Goal: Information Seeking & Learning: Learn about a topic

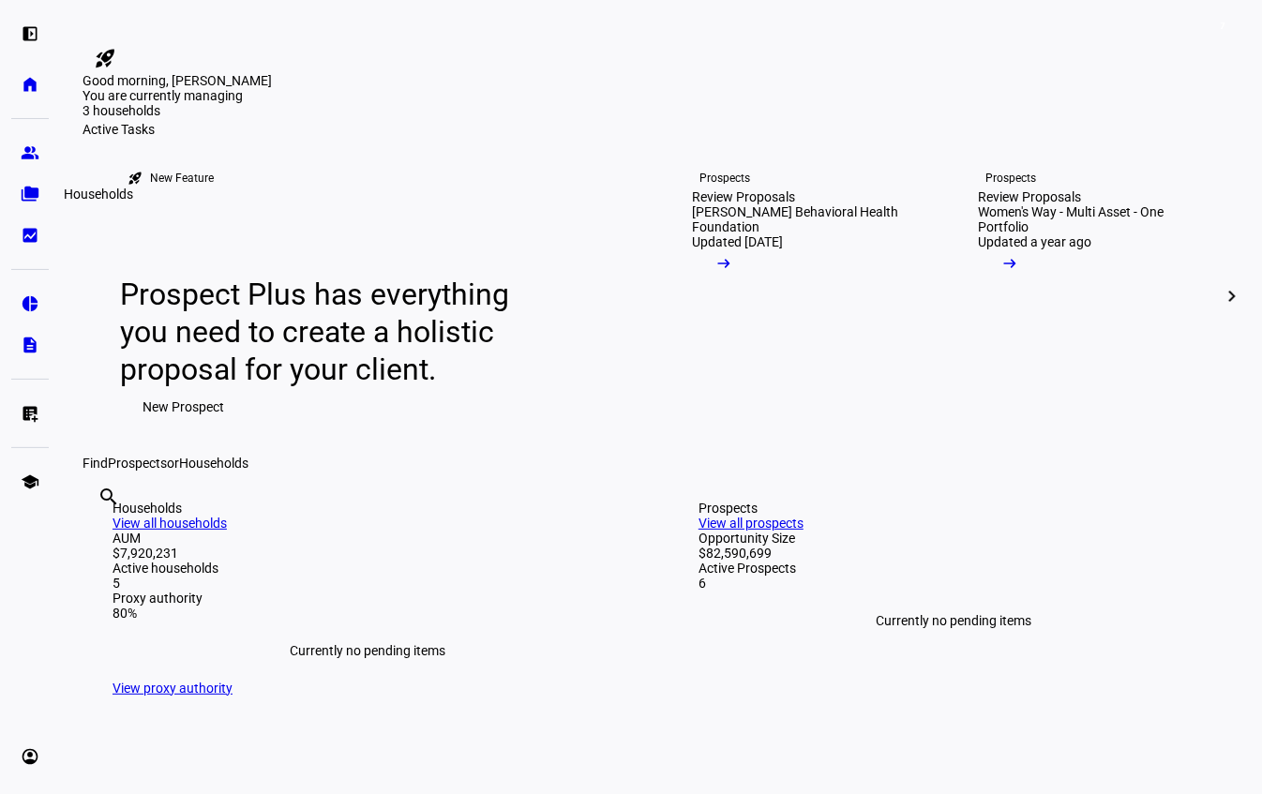
click at [23, 198] on eth-mat-symbol "folder_copy" at bounding box center [30, 194] width 19 height 19
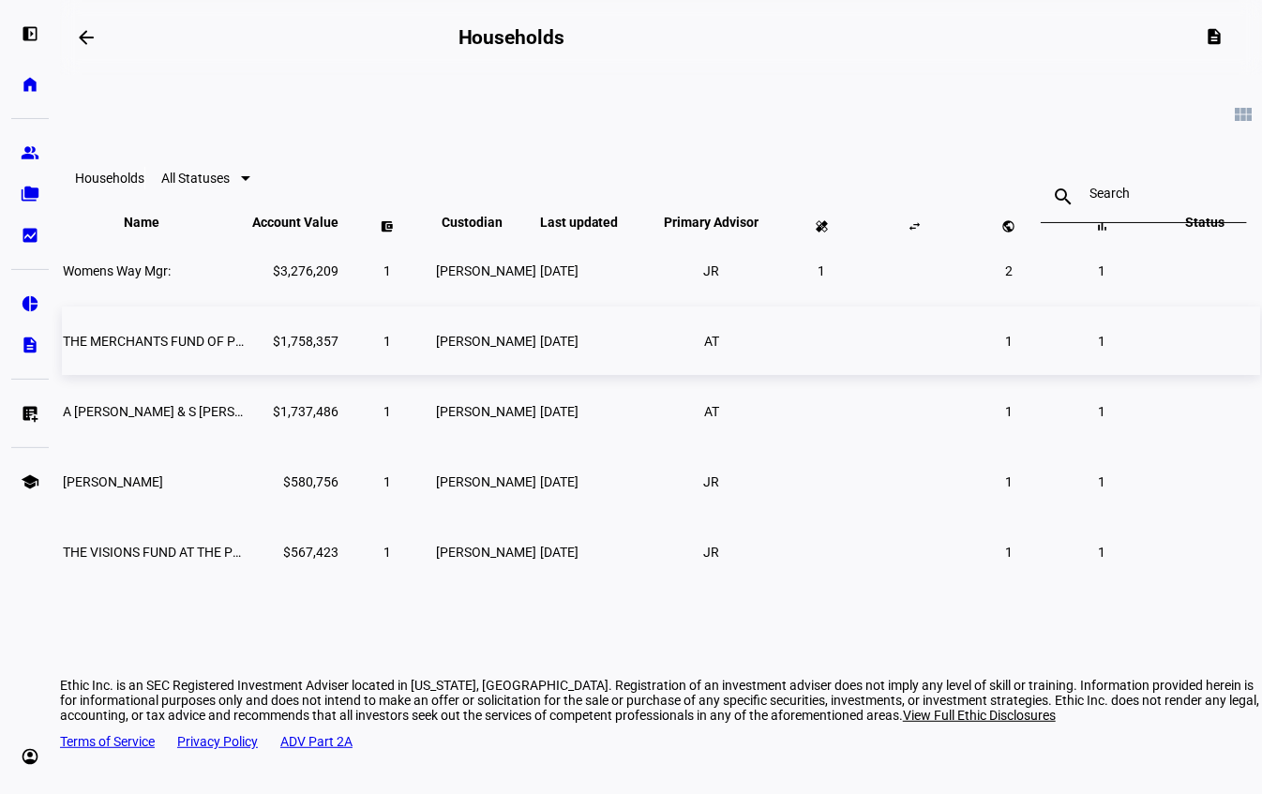
click at [246, 349] on span "THE MERCHANTS FUND OF PHILADEL" at bounding box center [175, 341] width 225 height 15
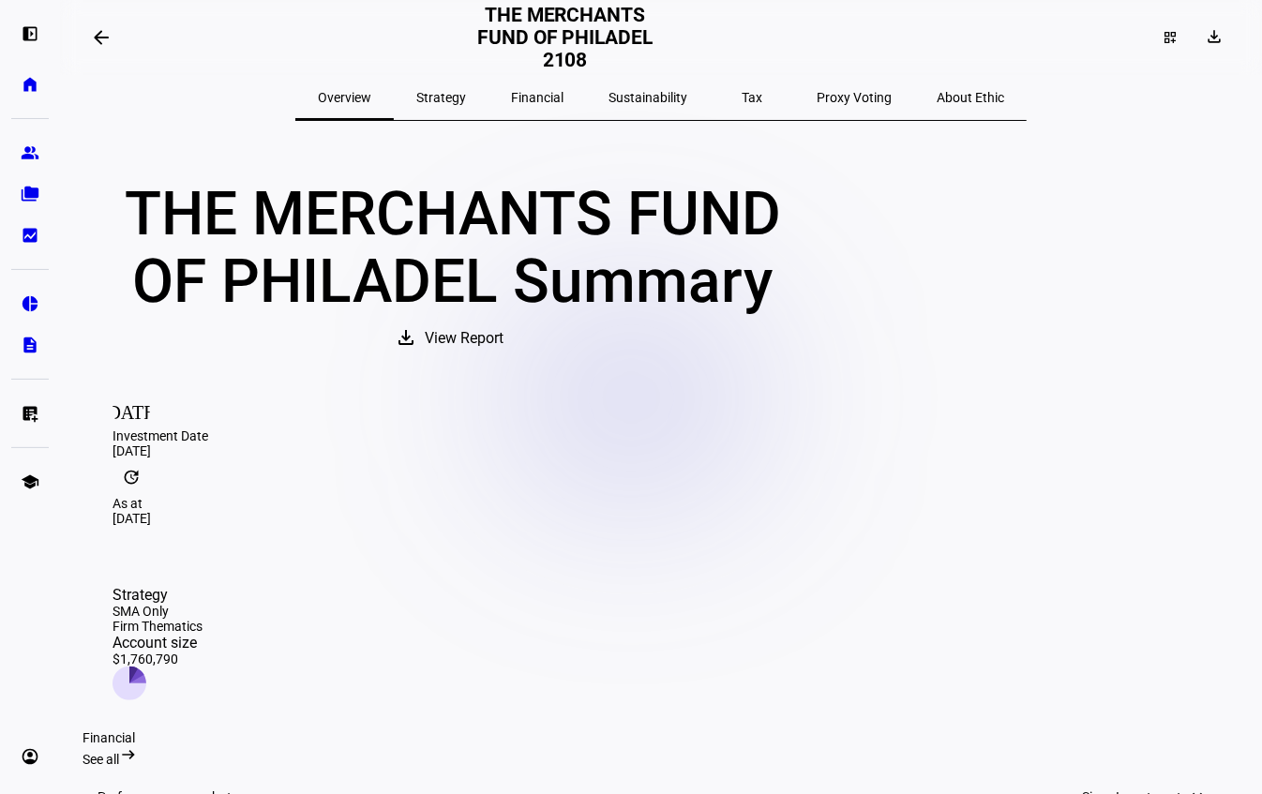
click at [503, 361] on span "View Report" at bounding box center [464, 338] width 79 height 45
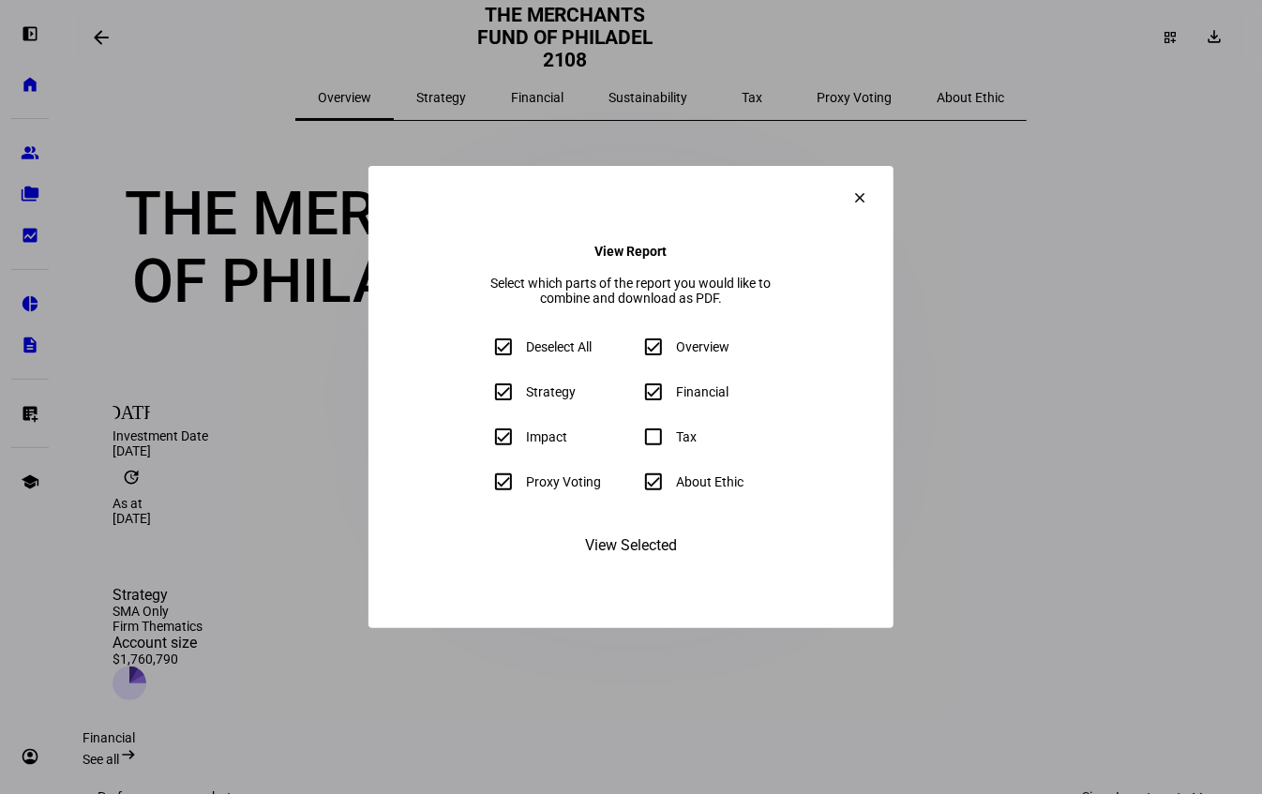
click at [652, 568] on span "View Selected" at bounding box center [631, 545] width 92 height 45
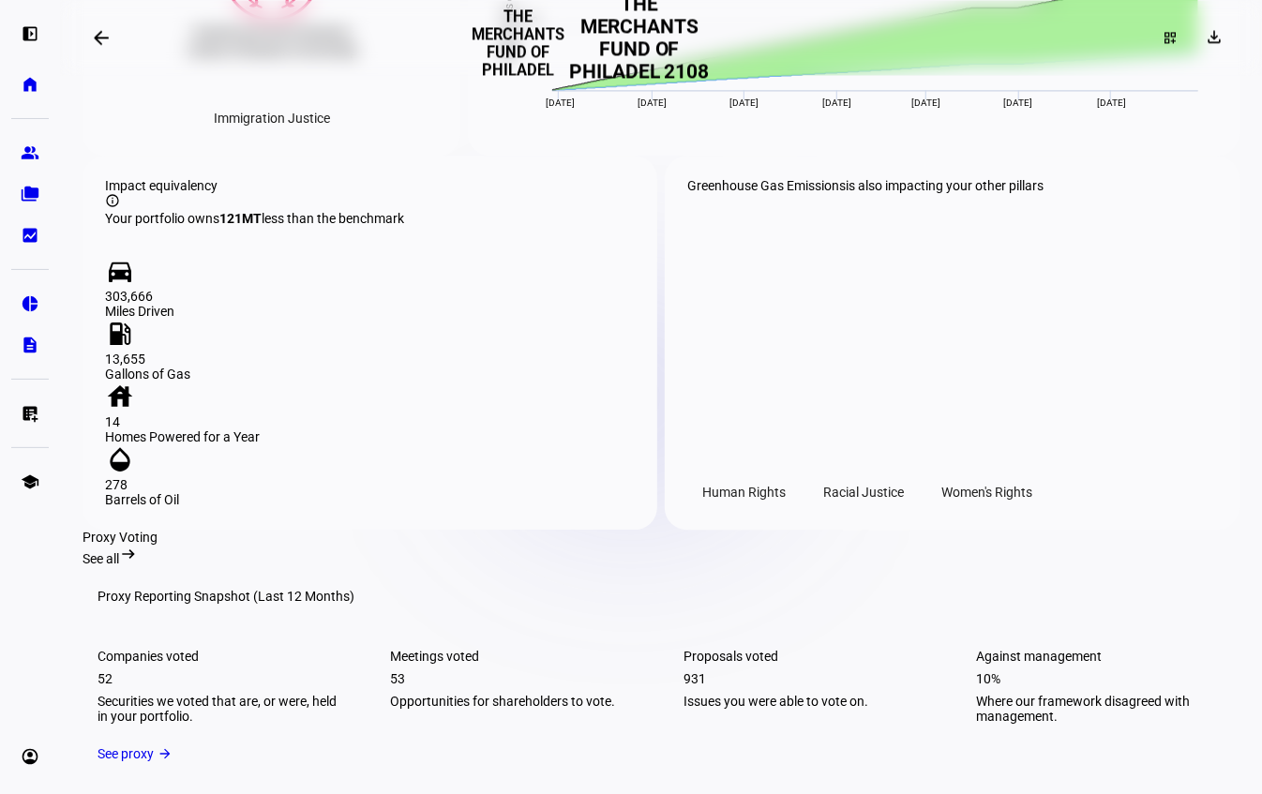
scroll to position [2062, 0]
click at [846, 195] on span "Greenhouse Gas Emissions" at bounding box center [766, 187] width 158 height 15
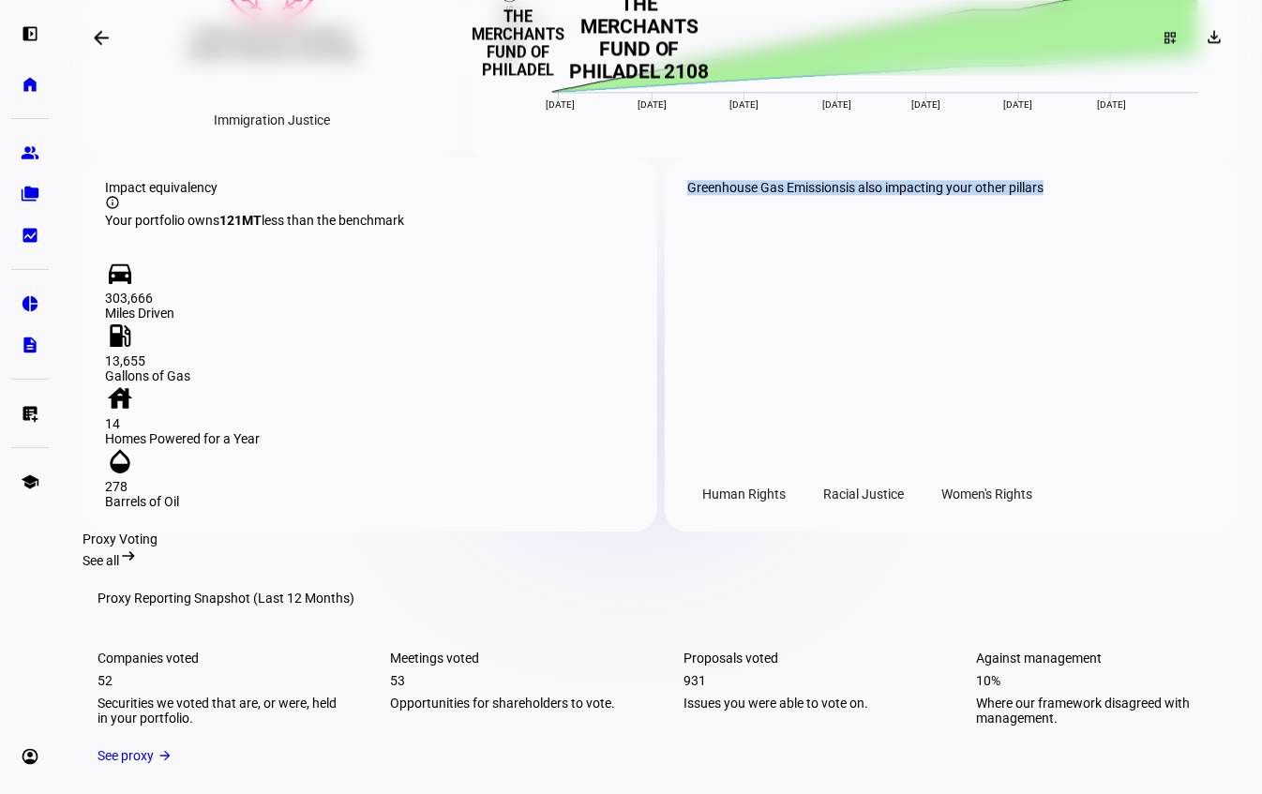
click at [846, 195] on span "Greenhouse Gas Emissions" at bounding box center [766, 187] width 158 height 15
click at [956, 195] on div "Greenhouse Gas Emissions is also impacting your other pillars" at bounding box center [865, 187] width 356 height 15
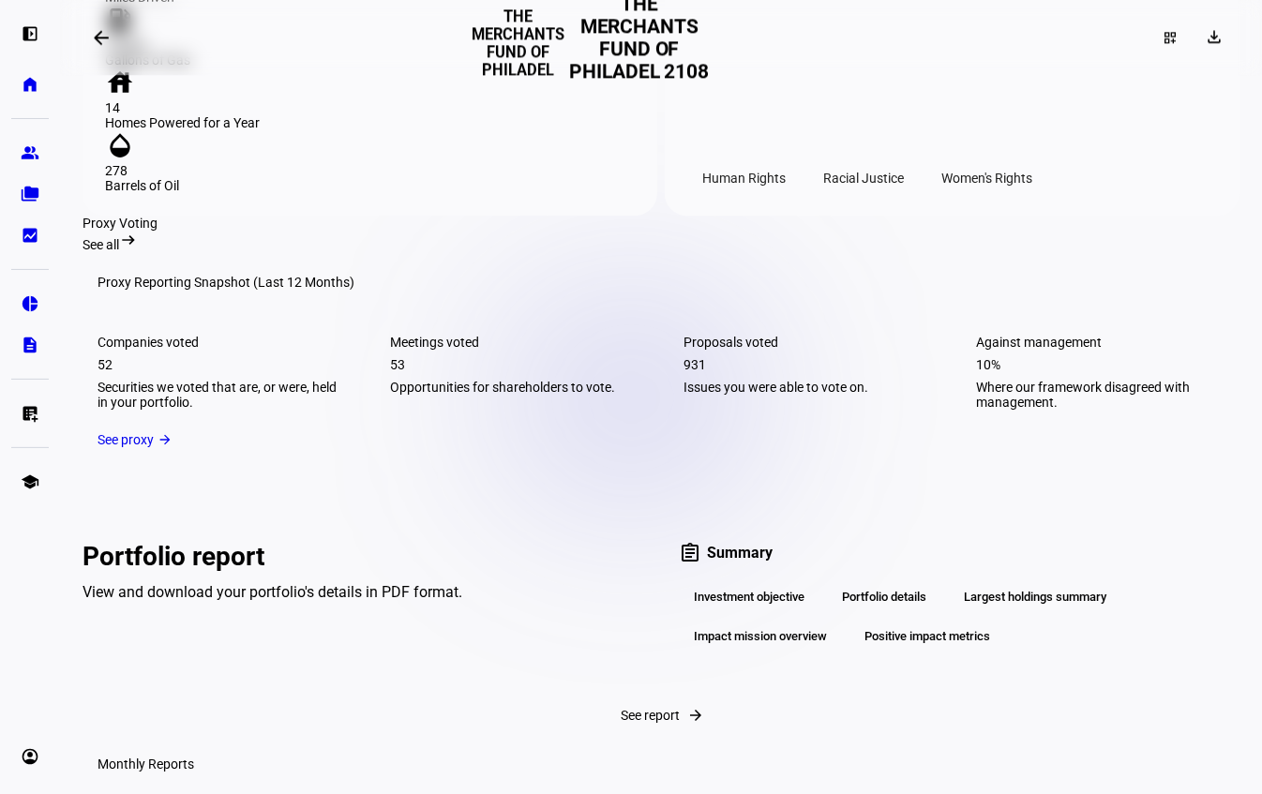
scroll to position [2379, 0]
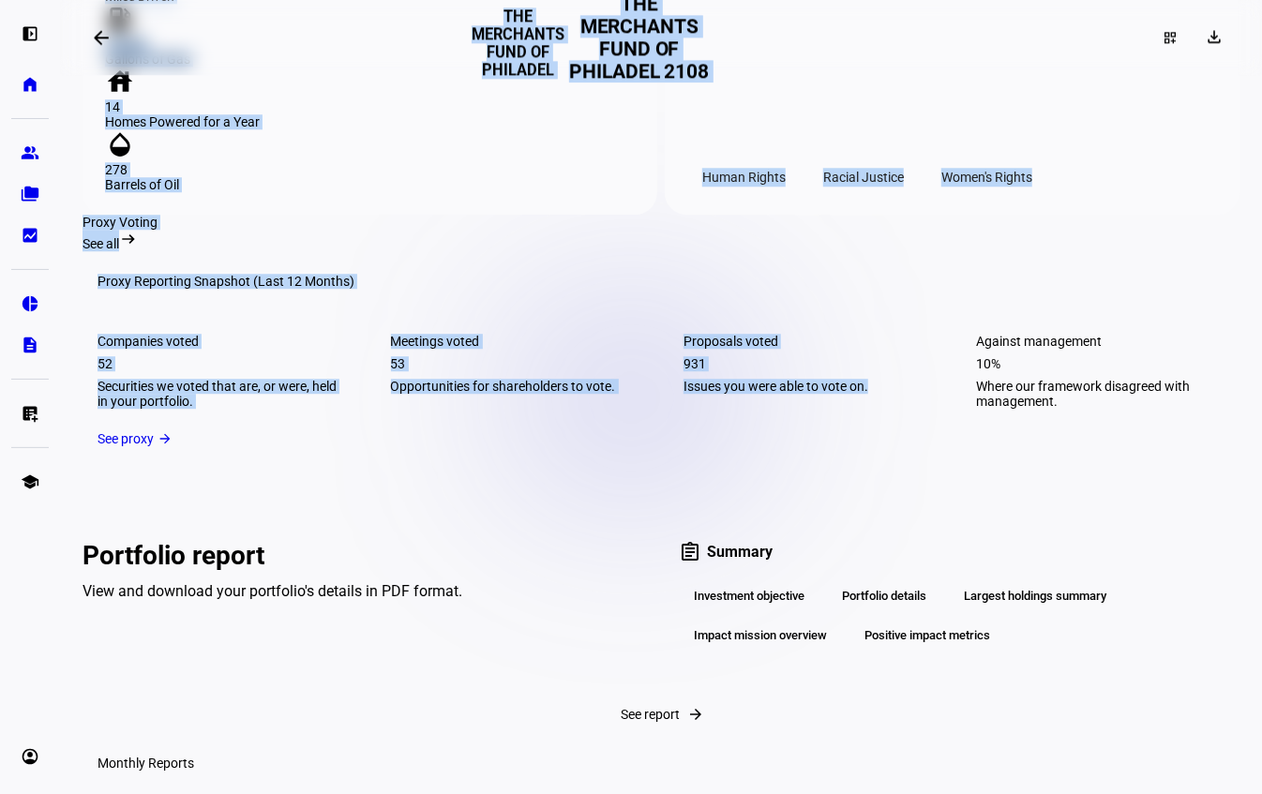
drag, startPoint x: 868, startPoint y: 411, endPoint x: 275, endPoint y: 311, distance: 601.7
click at [45, 233] on div "left_panel_open home Home Advisors group Prospects folder_copy Households bid_l…" at bounding box center [631, 397] width 1262 height 794
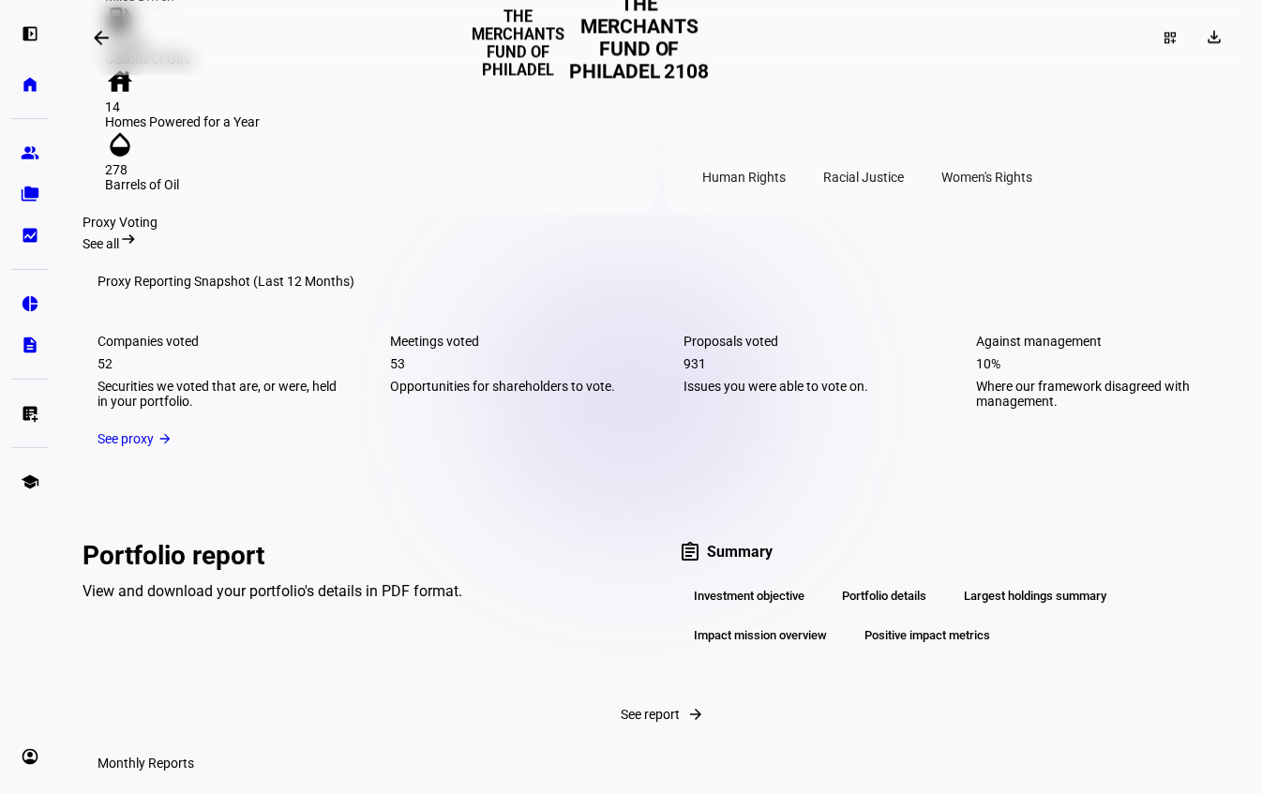
drag, startPoint x: 856, startPoint y: 412, endPoint x: 818, endPoint y: 415, distance: 37.6
click at [855, 394] on div "Issues you were able to vote on." at bounding box center [807, 386] width 248 height 15
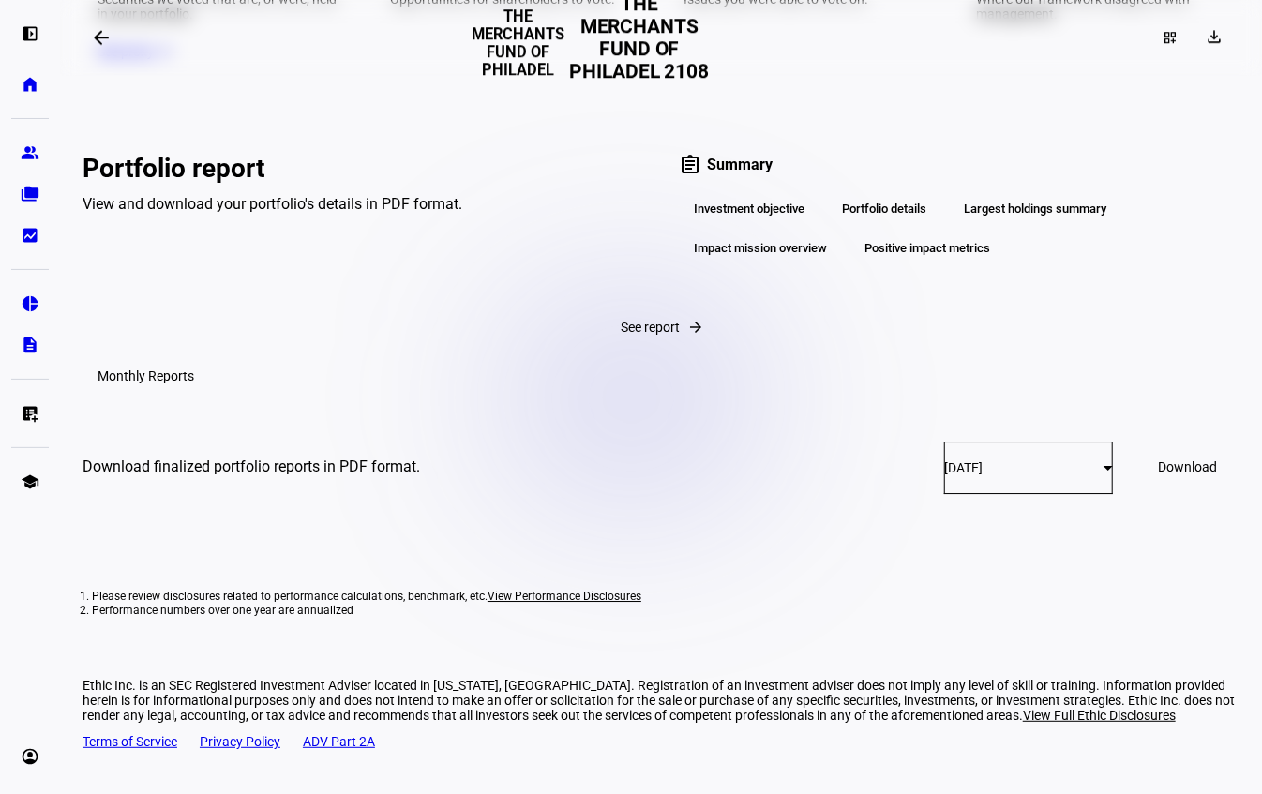
scroll to position [2996, 0]
click at [1025, 494] on div "[DATE]" at bounding box center [1028, 468] width 169 height 52
click at [1029, 422] on div at bounding box center [631, 397] width 1262 height 794
click at [1158, 474] on span "Download" at bounding box center [1187, 466] width 59 height 15
click at [740, 327] on div "Portfolio report View and download your portfolio's details in PDF format. assi…" at bounding box center [660, 365] width 1157 height 506
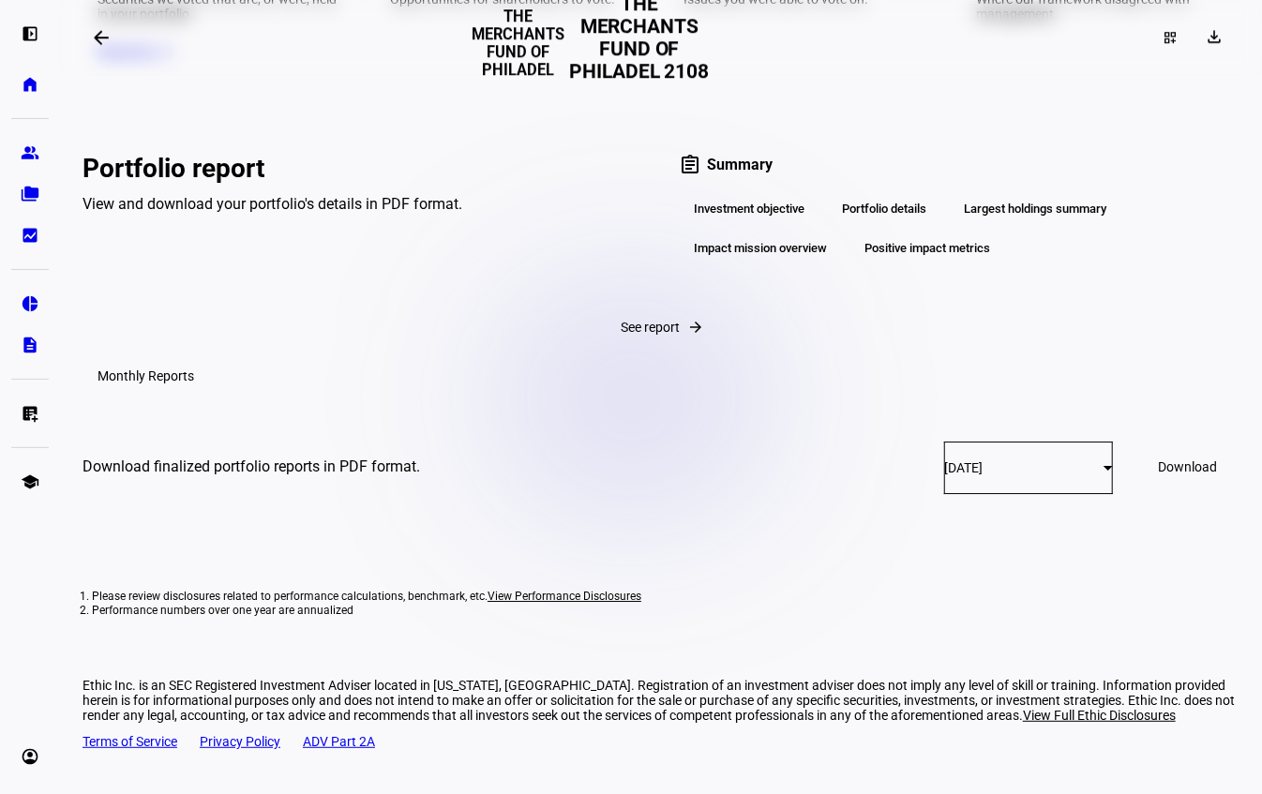
click at [622, 320] on span "See report" at bounding box center [651, 327] width 59 height 15
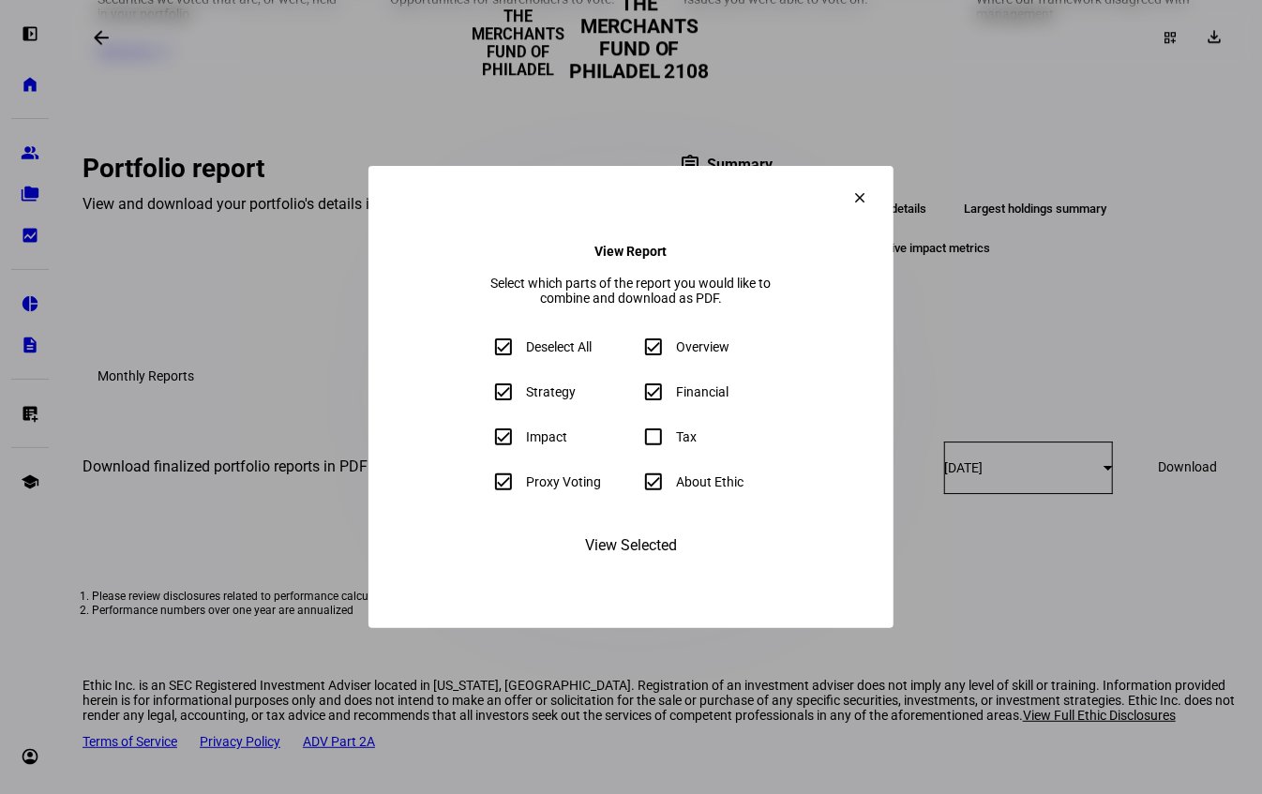
drag, startPoint x: 989, startPoint y: 170, endPoint x: 977, endPoint y: 170, distance: 12.2
click at [868, 189] on mat-icon "clear" at bounding box center [859, 197] width 17 height 17
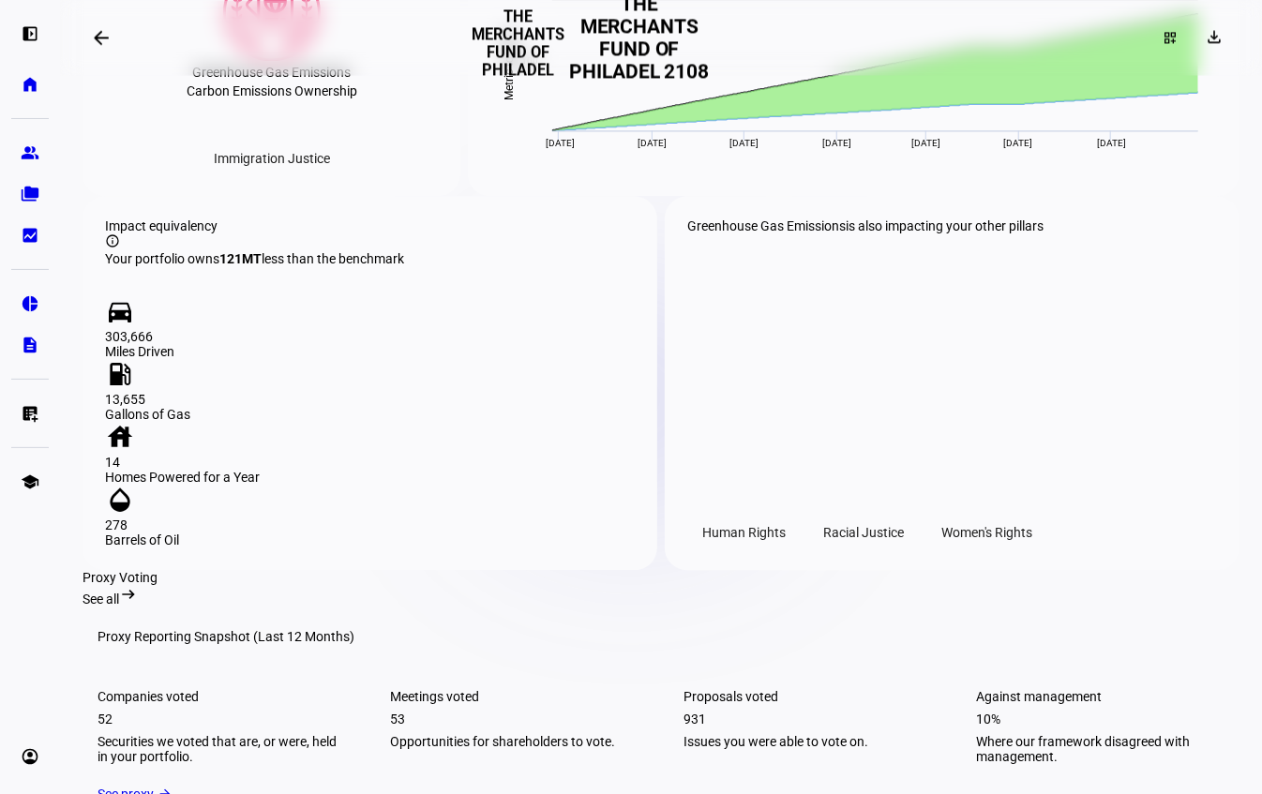
scroll to position [2023, 0]
drag, startPoint x: 901, startPoint y: 333, endPoint x: 717, endPoint y: 327, distance: 183.8
click at [687, 234] on span "Greenhouse Gas Emissions" at bounding box center [766, 226] width 158 height 15
drag, startPoint x: 845, startPoint y: 323, endPoint x: 854, endPoint y: 322, distance: 9.6
click at [845, 234] on span "Greenhouse Gas Emissions" at bounding box center [766, 226] width 158 height 15
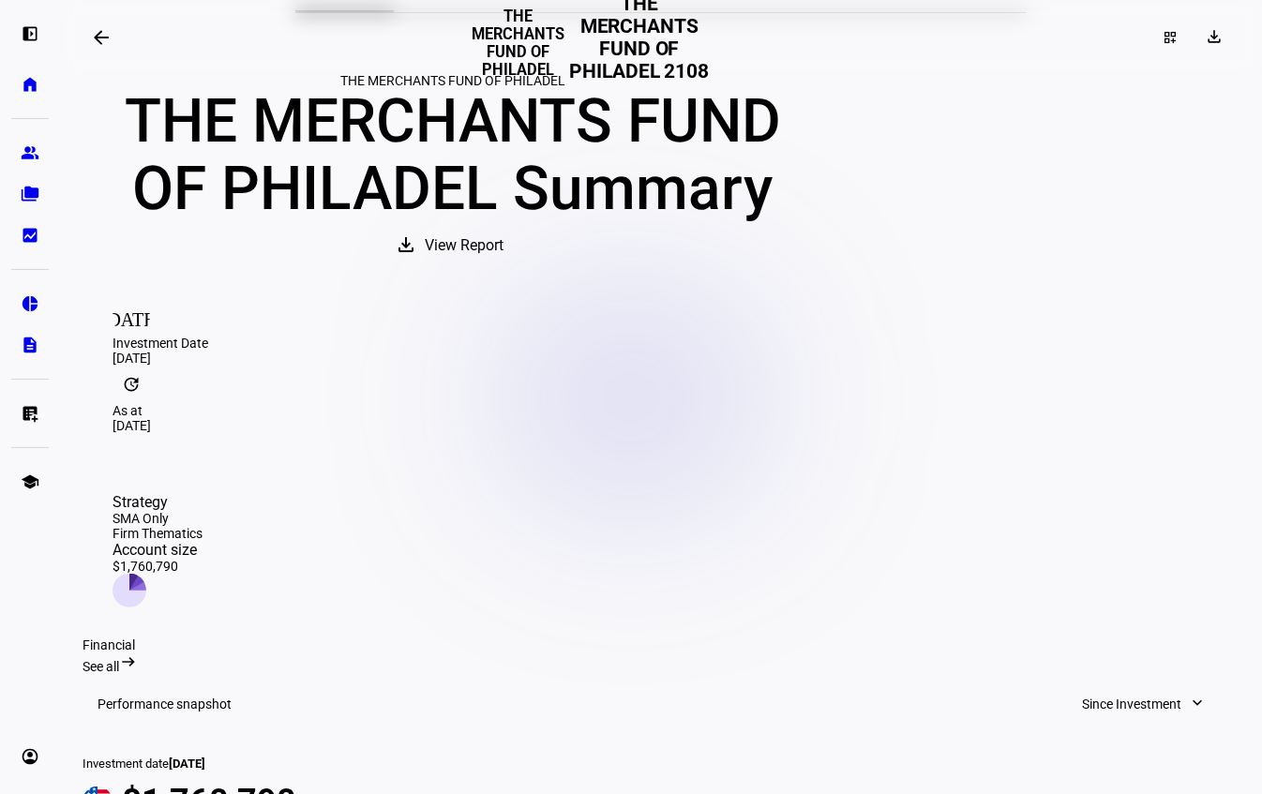
scroll to position [0, 0]
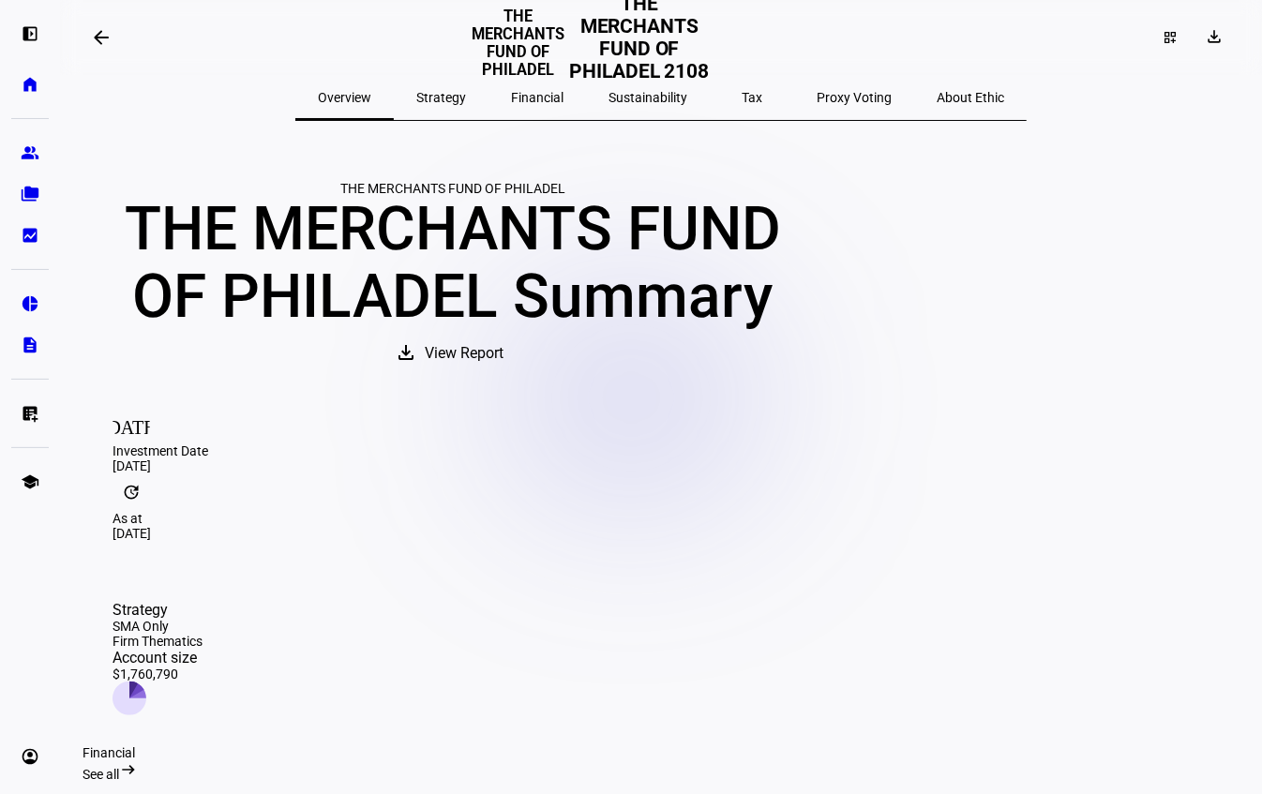
click at [466, 96] on span "Strategy" at bounding box center [441, 97] width 50 height 13
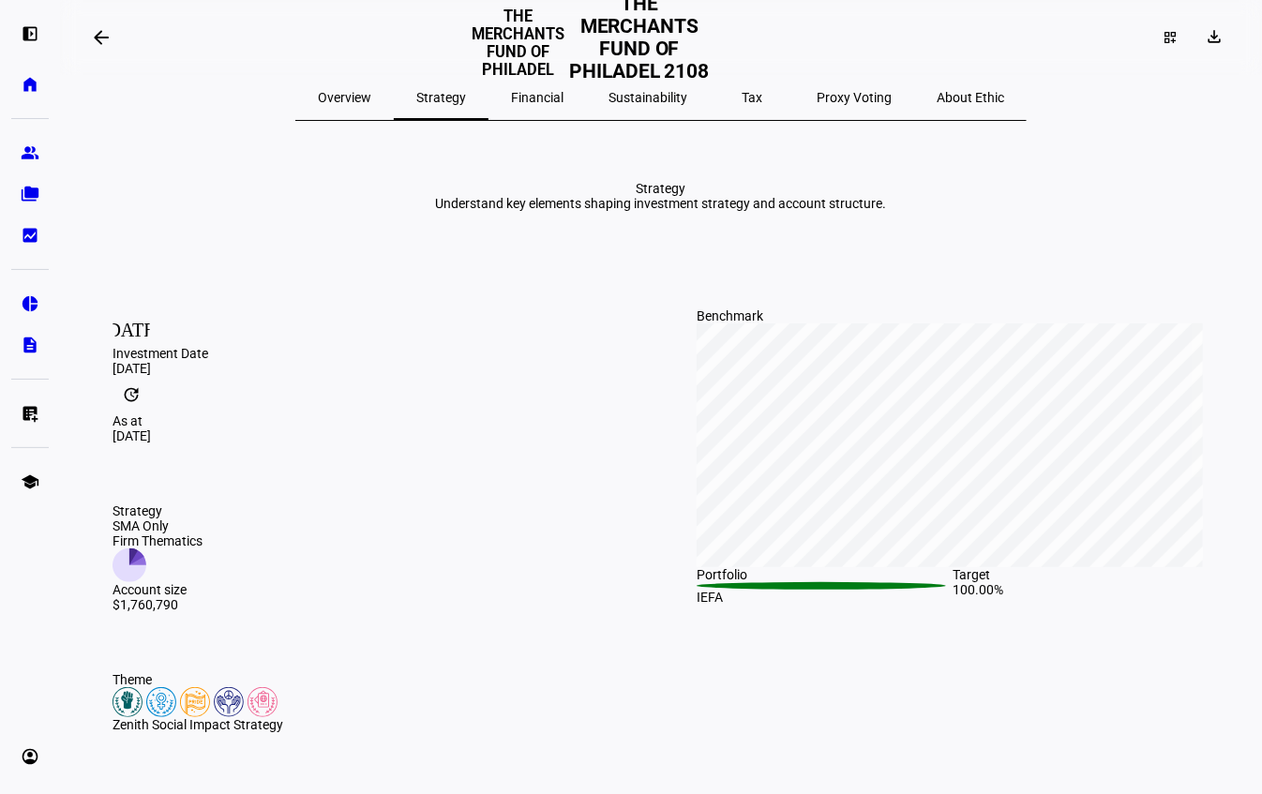
click at [563, 104] on span "Financial" at bounding box center [537, 97] width 52 height 45
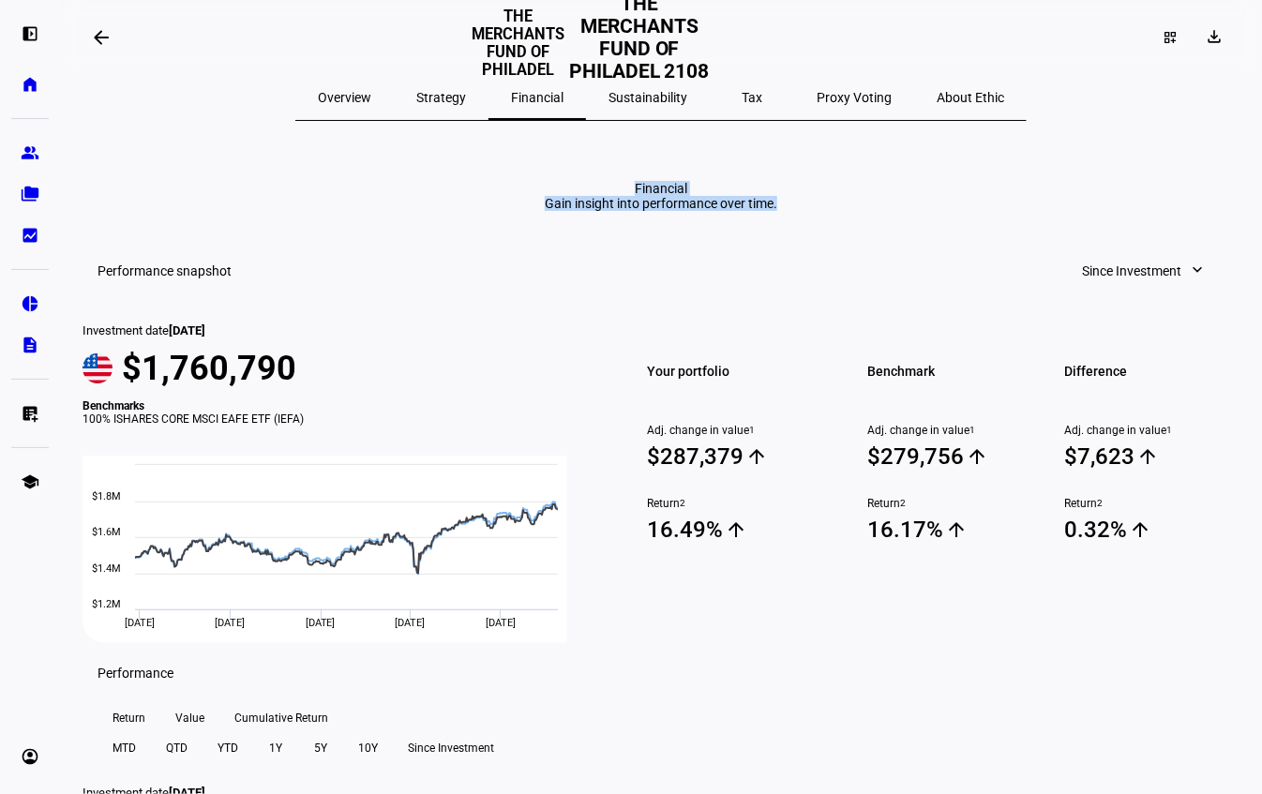
drag, startPoint x: 618, startPoint y: 189, endPoint x: 1071, endPoint y: 240, distance: 456.5
click at [1073, 211] on eth-report-page-title "Financial Gain insight into performance over time." at bounding box center [660, 196] width 1157 height 30
click at [1071, 211] on eth-report-page-title "Financial Gain insight into performance over time." at bounding box center [660, 196] width 1157 height 30
drag, startPoint x: 1075, startPoint y: 247, endPoint x: 624, endPoint y: 192, distance: 454.3
click at [599, 193] on eth-report-page-title "Financial Gain insight into performance over time." at bounding box center [660, 196] width 1157 height 30
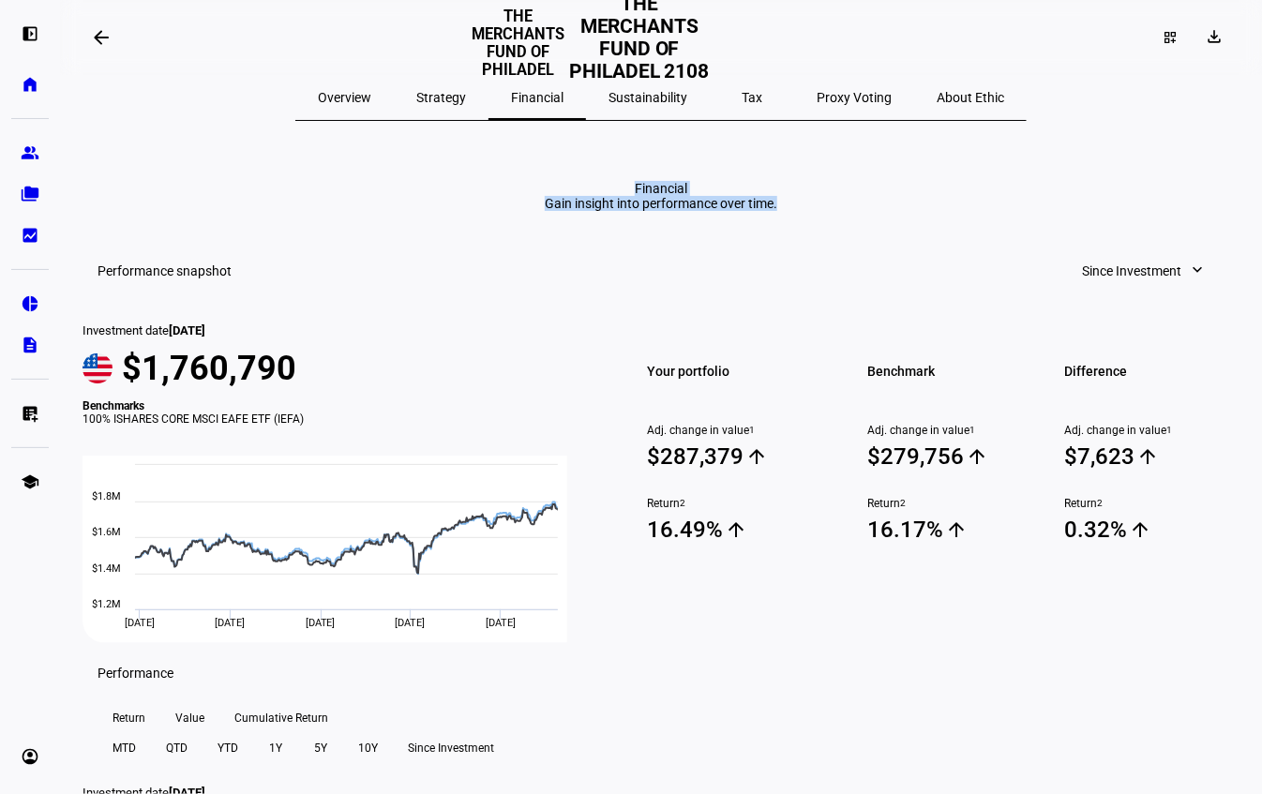
click at [624, 192] on div "Financial" at bounding box center [661, 188] width 232 height 15
drag, startPoint x: 620, startPoint y: 191, endPoint x: 1073, endPoint y: 234, distance: 455.8
click at [1073, 211] on eth-report-page-title "Financial Gain insight into performance over time." at bounding box center [660, 196] width 1157 height 30
click at [648, 101] on span "Sustainability" at bounding box center [647, 97] width 79 height 13
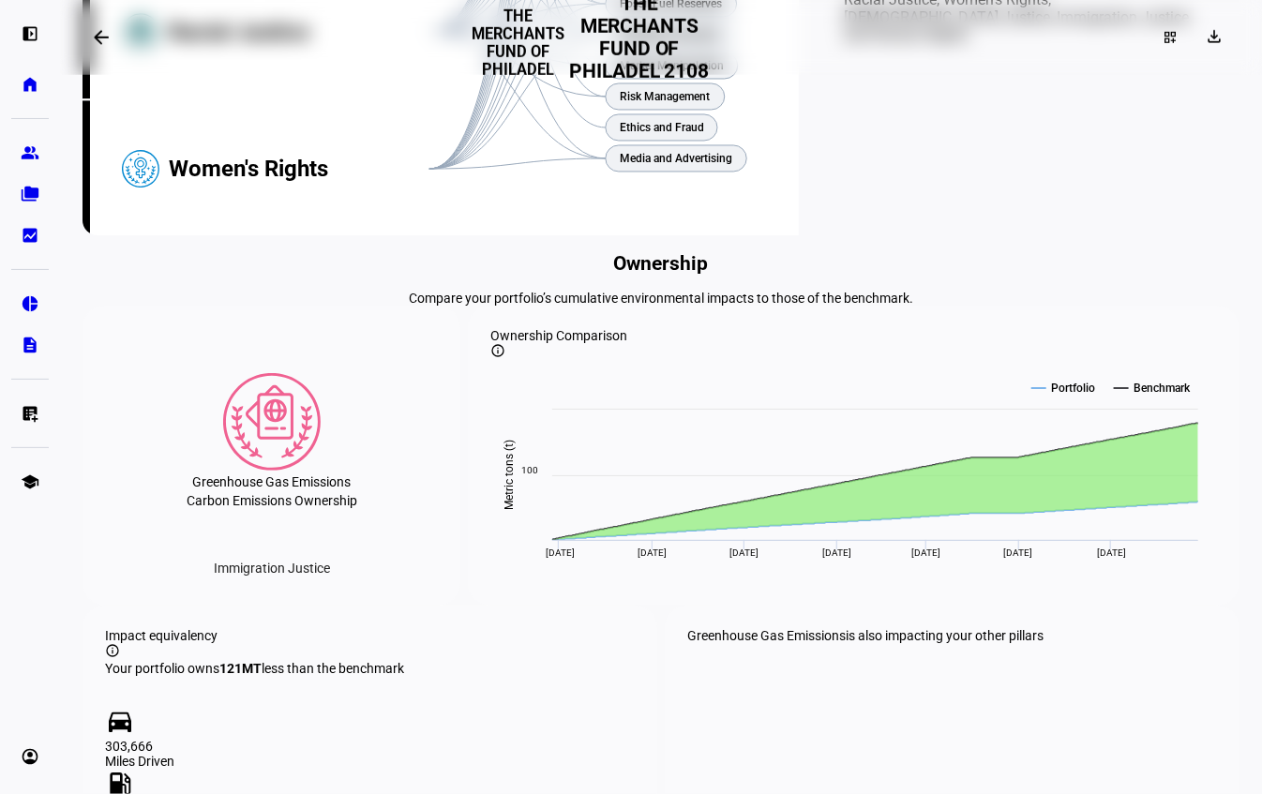
scroll to position [838, 0]
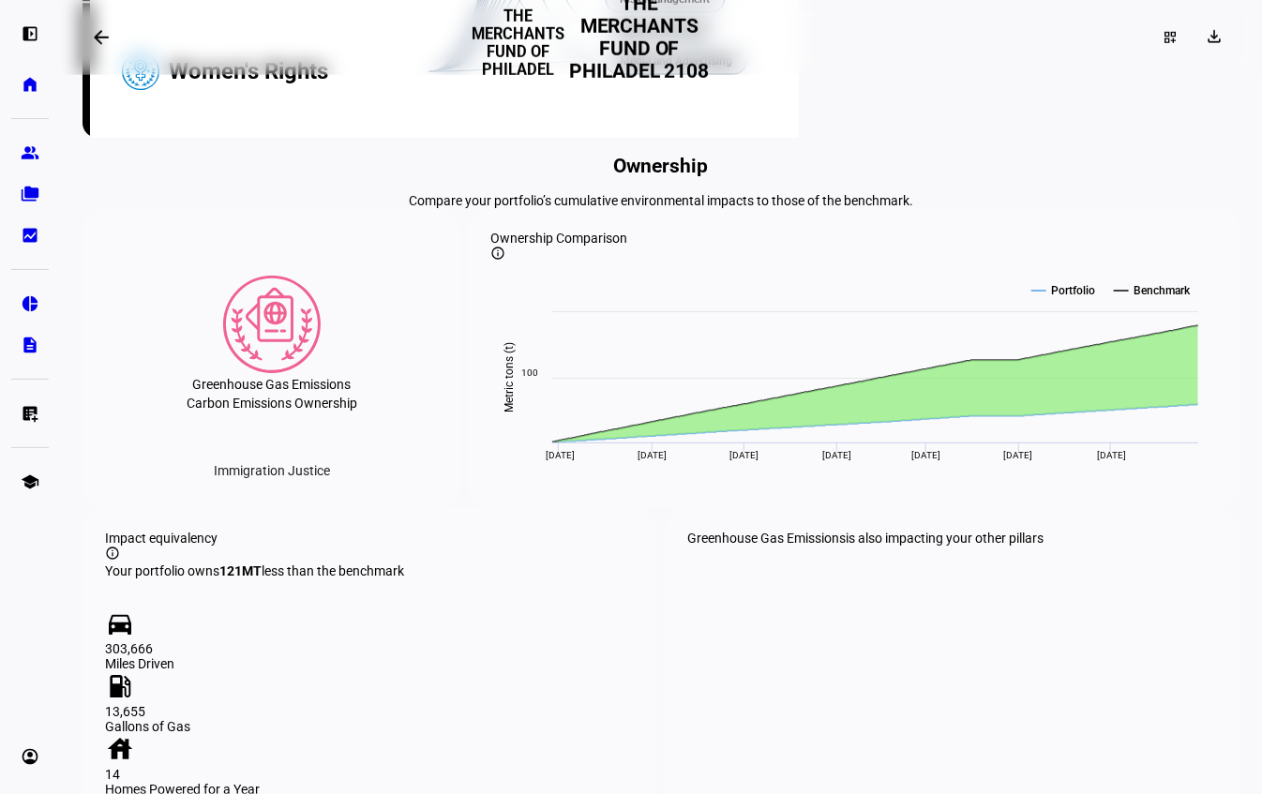
drag, startPoint x: 605, startPoint y: 367, endPoint x: 978, endPoint y: 398, distance: 374.5
click at [968, 208] on div "Ownership Compare your portfolio’s cumulative environmental impacts to those of…" at bounding box center [660, 181] width 1157 height 53
click at [978, 208] on div "Compare your portfolio’s cumulative environmental impacts to those of the bench…" at bounding box center [660, 200] width 1157 height 15
drag, startPoint x: 960, startPoint y: 401, endPoint x: 648, endPoint y: 372, distance: 313.5
click at [541, 208] on div "Ownership Compare your portfolio’s cumulative environmental impacts to those of…" at bounding box center [660, 181] width 1157 height 53
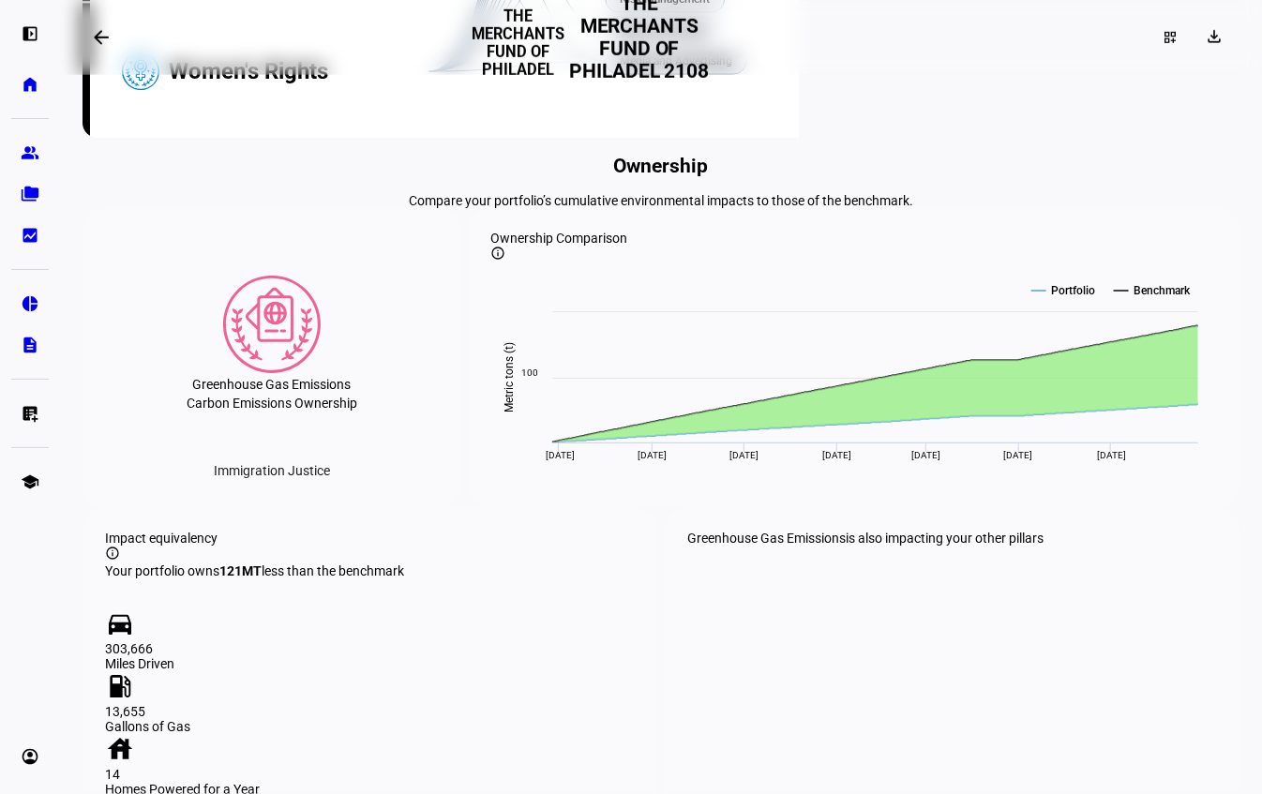
click at [691, 177] on h2 "Ownership" at bounding box center [660, 166] width 1157 height 22
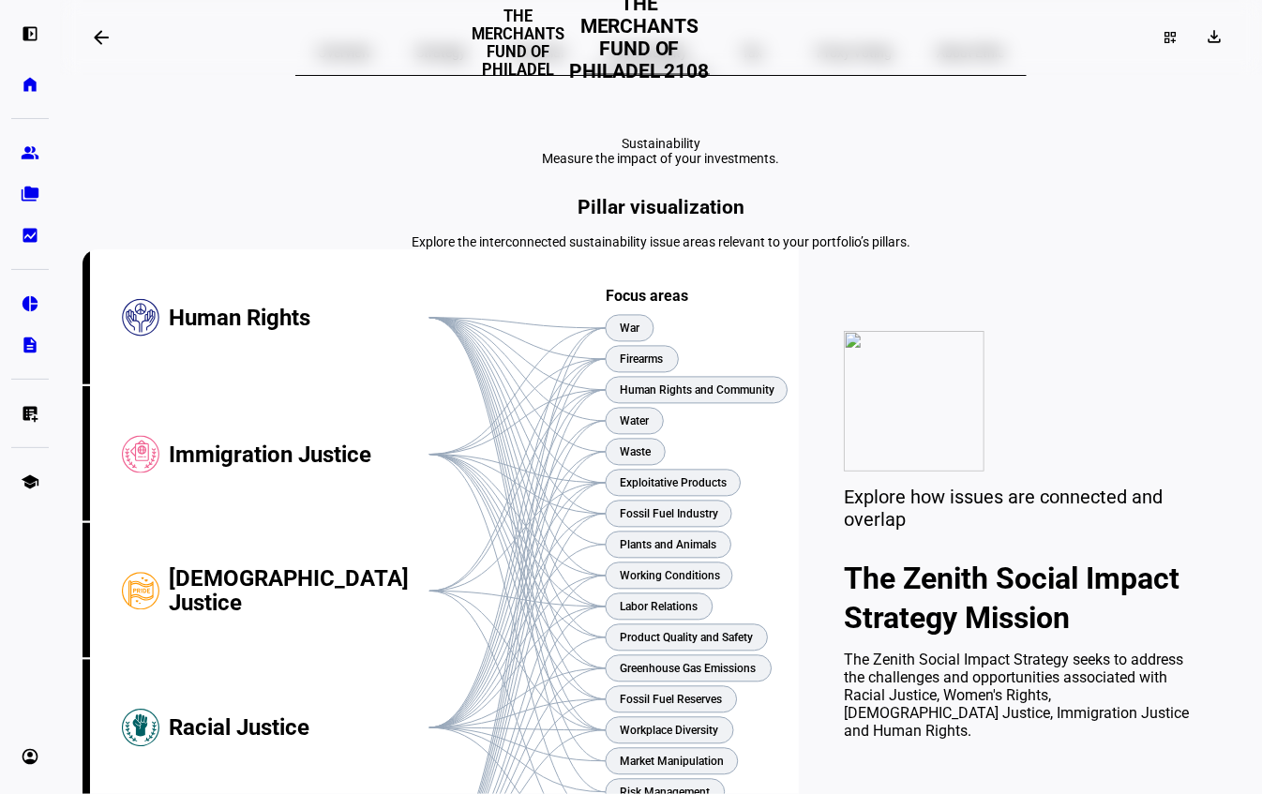
scroll to position [0, 0]
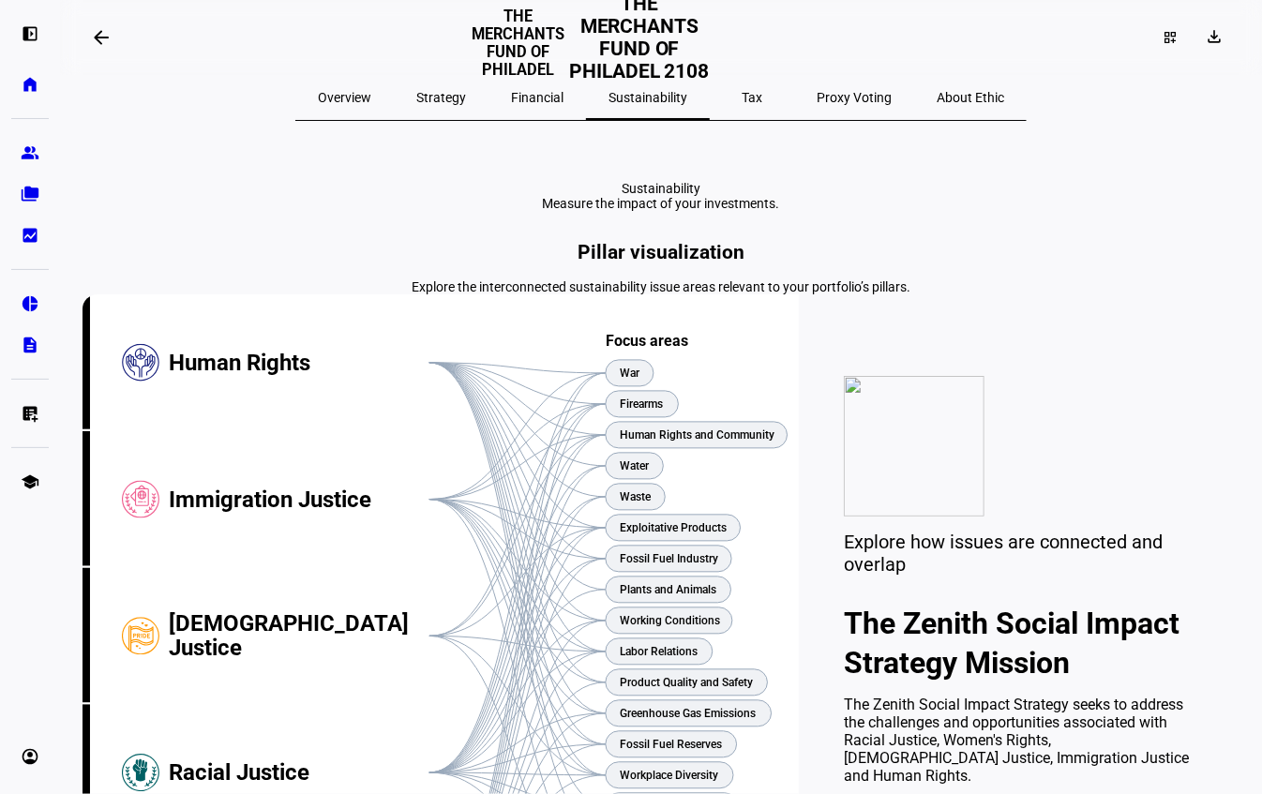
click at [563, 102] on span "Financial" at bounding box center [537, 97] width 52 height 13
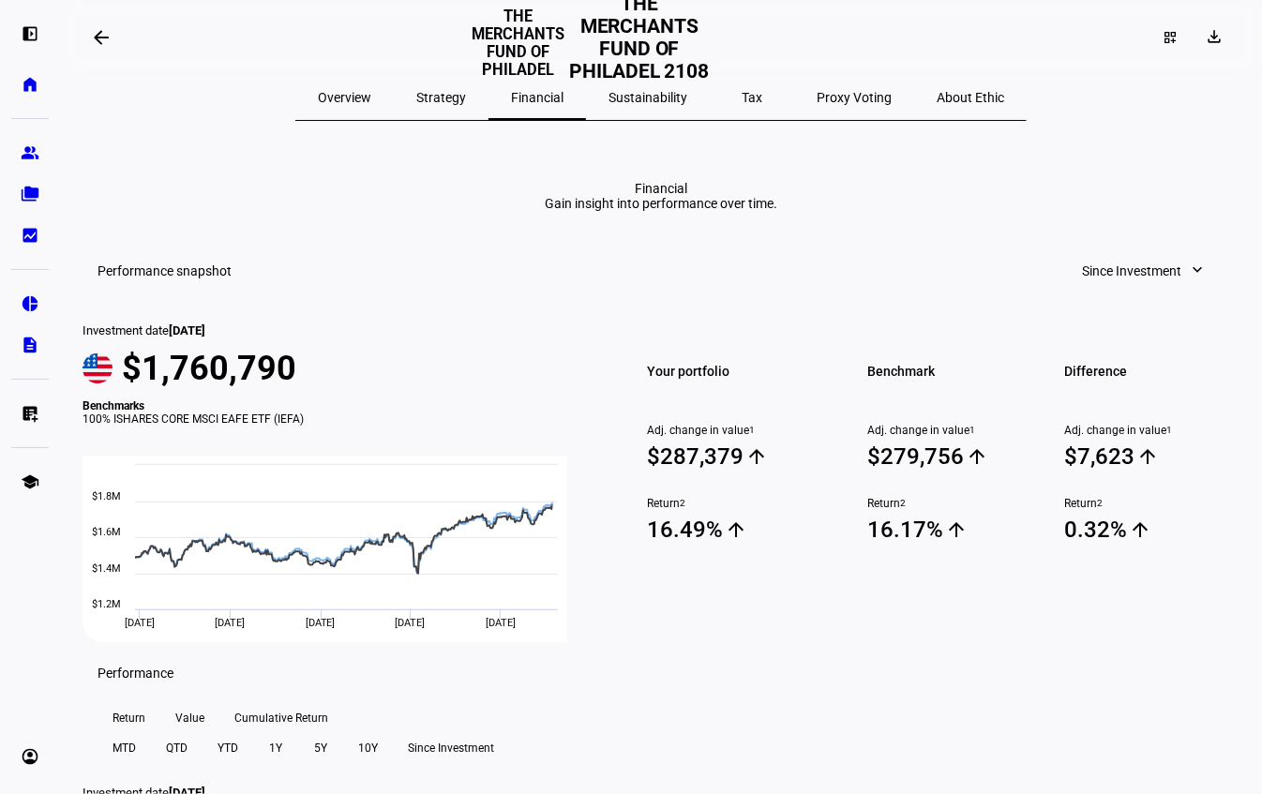
click at [466, 102] on span "Strategy" at bounding box center [441, 97] width 50 height 13
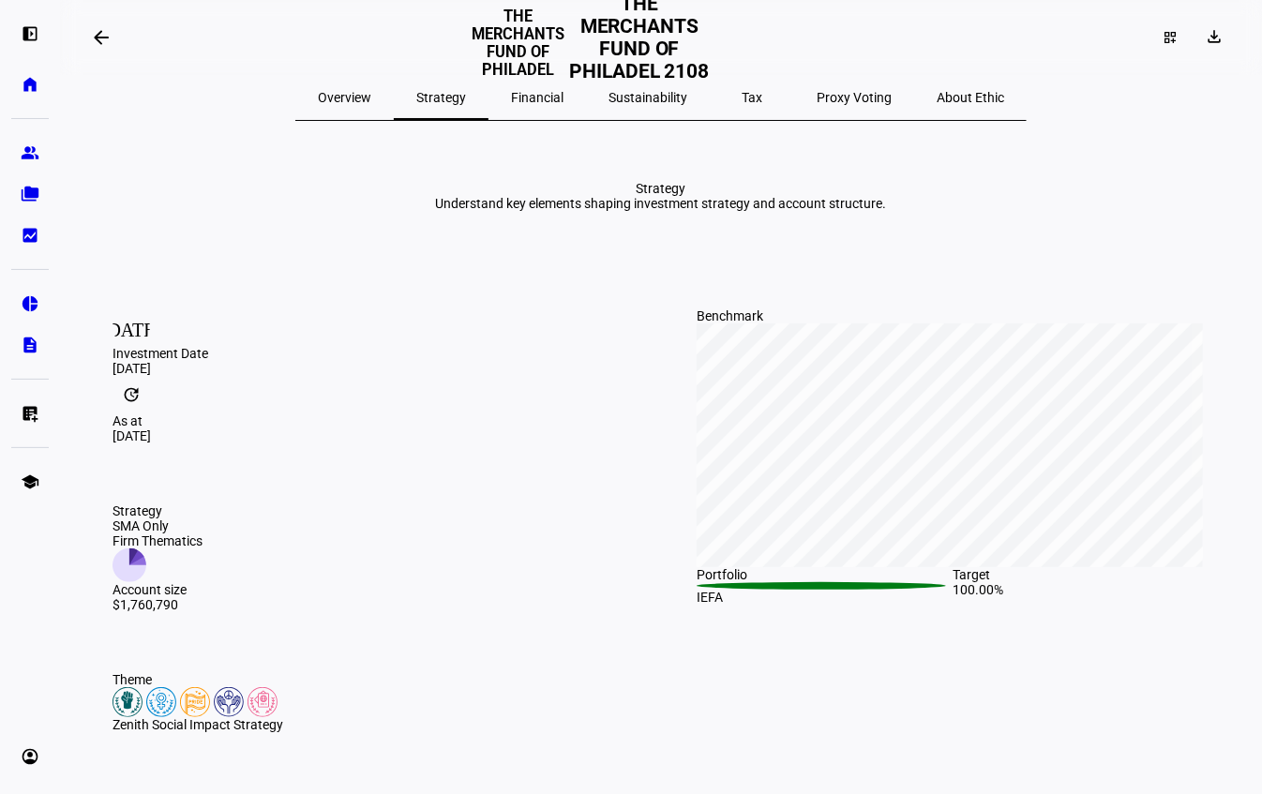
drag, startPoint x: 545, startPoint y: 97, endPoint x: 610, endPoint y: 163, distance: 92.8
click at [545, 97] on span "Financial" at bounding box center [537, 97] width 52 height 13
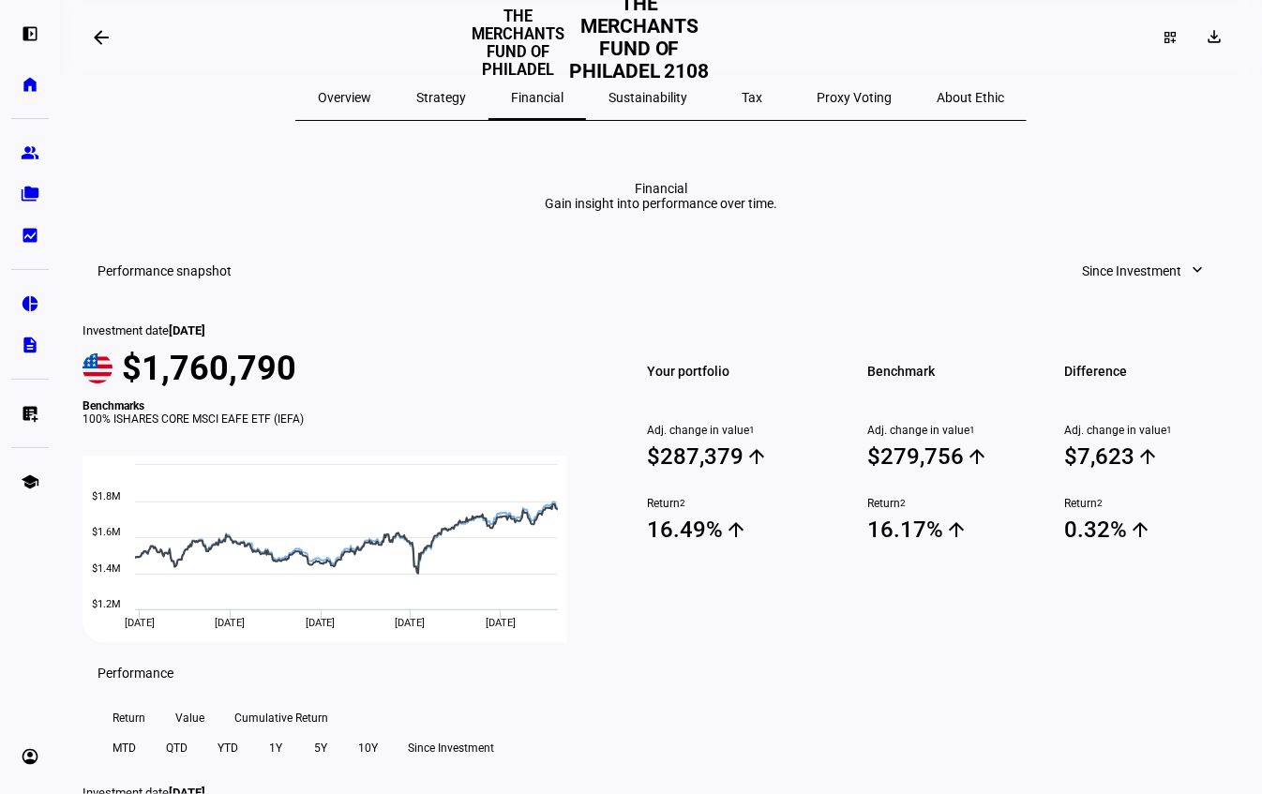
click at [662, 100] on span "Sustainability" at bounding box center [647, 97] width 79 height 13
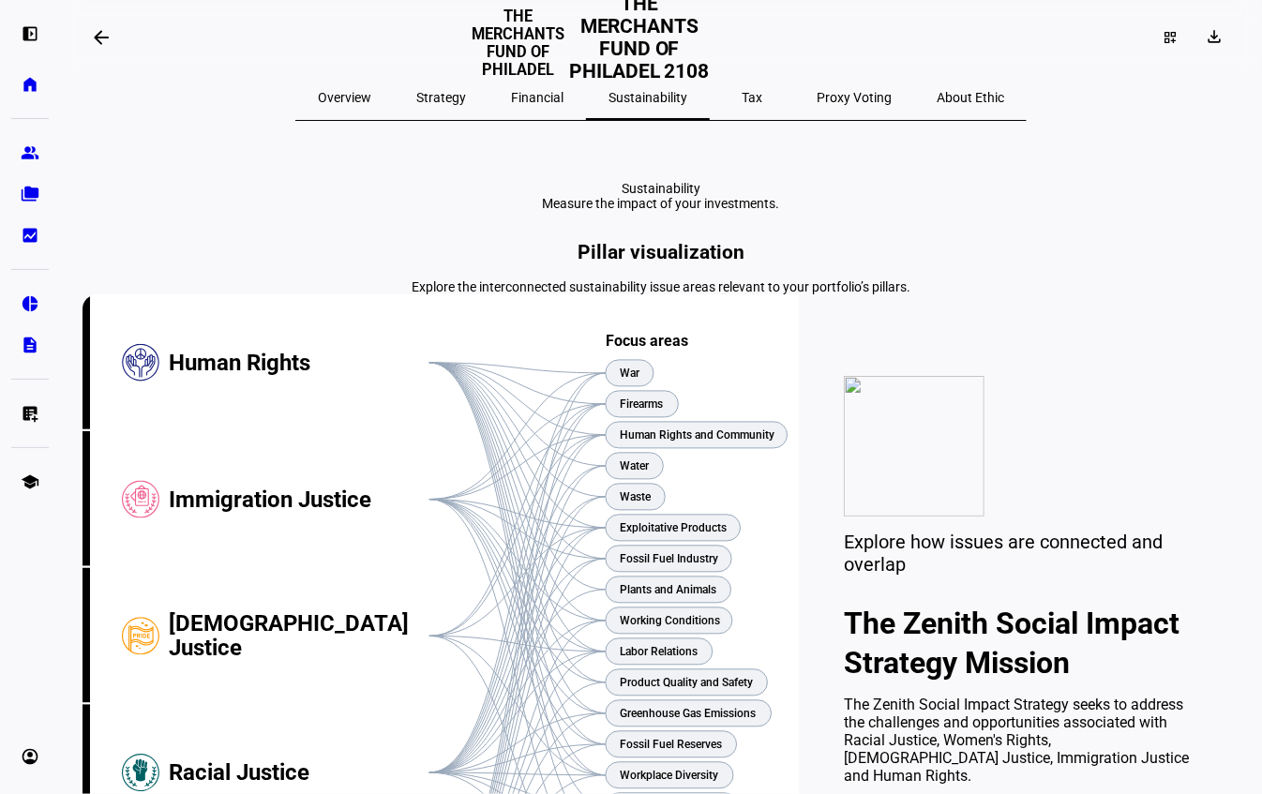
click at [817, 97] on span "Proxy Voting" at bounding box center [854, 97] width 75 height 13
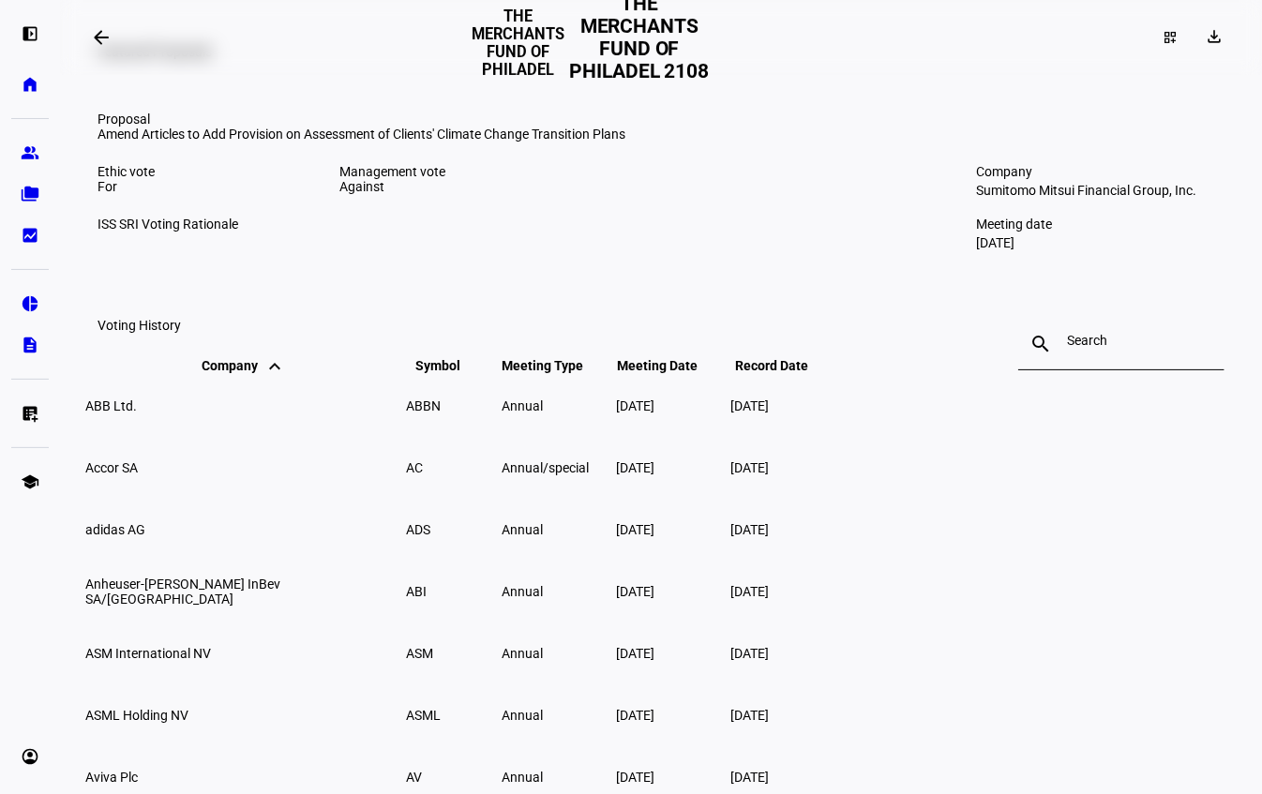
scroll to position [425, 0]
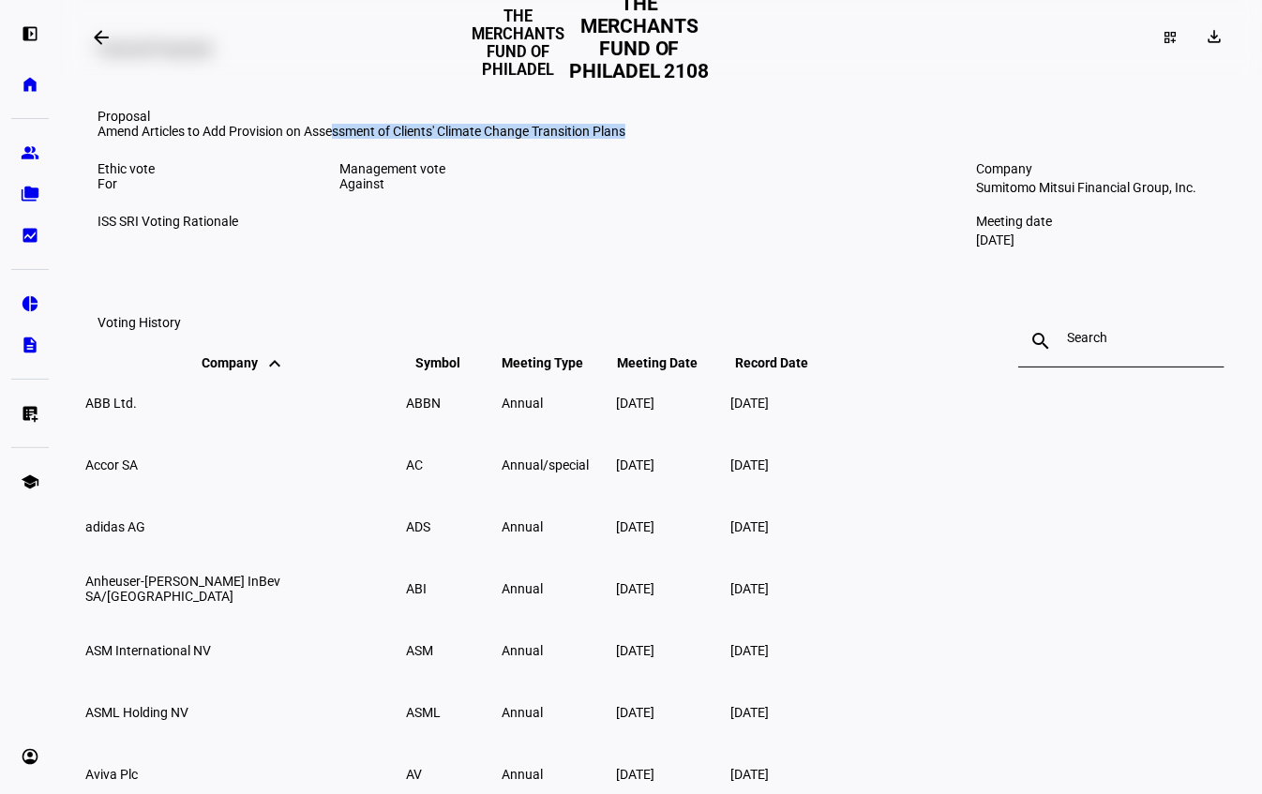
drag, startPoint x: 606, startPoint y: 302, endPoint x: 629, endPoint y: 316, distance: 27.3
click at [629, 139] on div "Amend Articles to Add Provision on Assessment of Clients' Climate Change Transi…" at bounding box center [514, 131] width 834 height 15
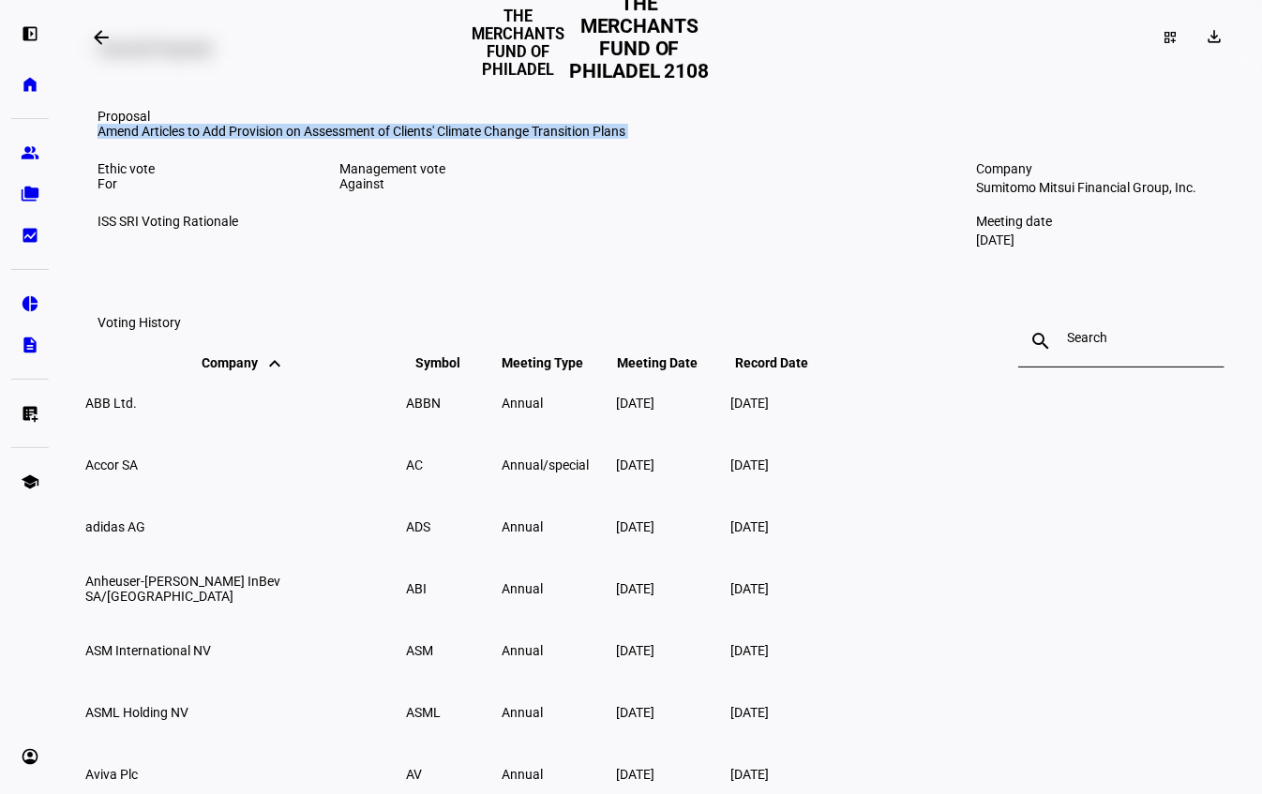
click at [629, 139] on div "Amend Articles to Add Provision on Assessment of Clients' Climate Change Transi…" at bounding box center [514, 131] width 834 height 15
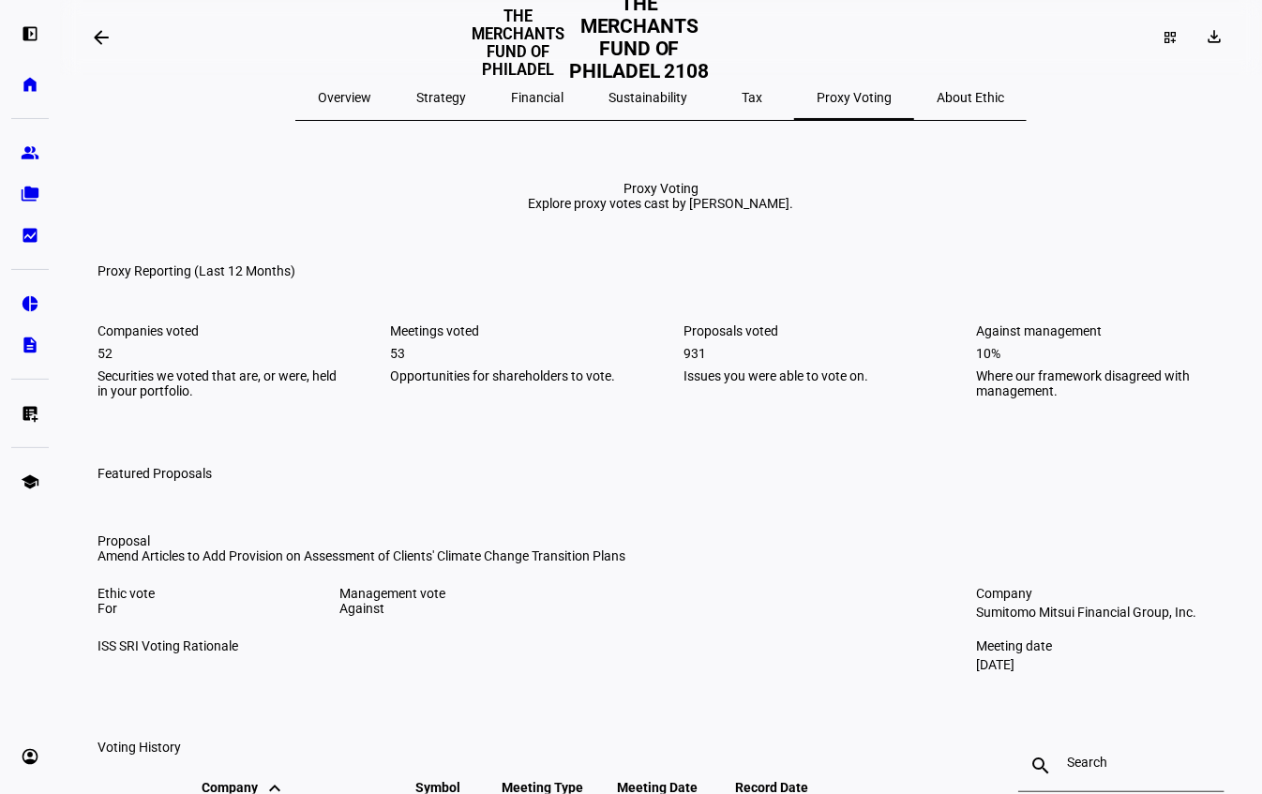
scroll to position [7, 0]
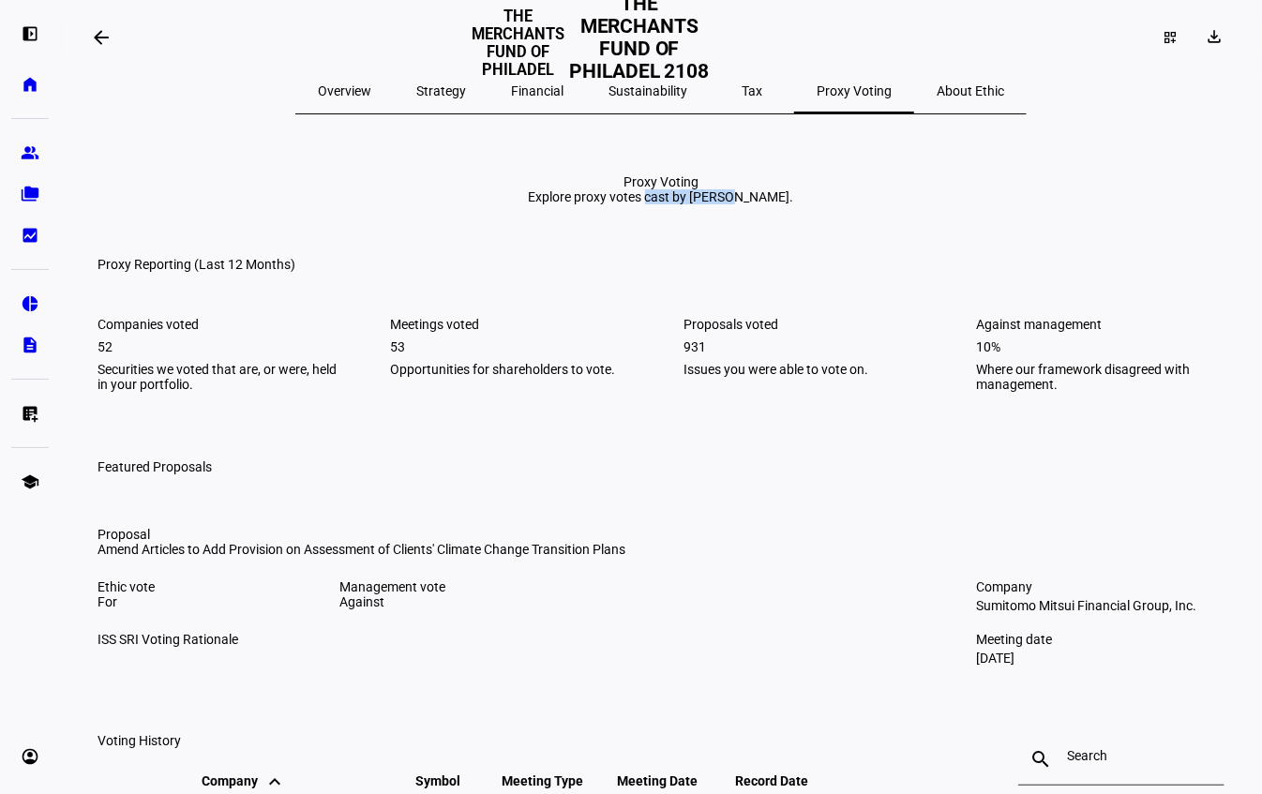
drag, startPoint x: 726, startPoint y: 238, endPoint x: 992, endPoint y: 240, distance: 266.2
click at [992, 204] on eth-report-page-title "Proxy Voting Explore proxy votes cast by [PERSON_NAME]." at bounding box center [660, 189] width 1157 height 30
click at [794, 204] on div "Explore proxy votes cast by [PERSON_NAME]." at bounding box center [661, 196] width 265 height 15
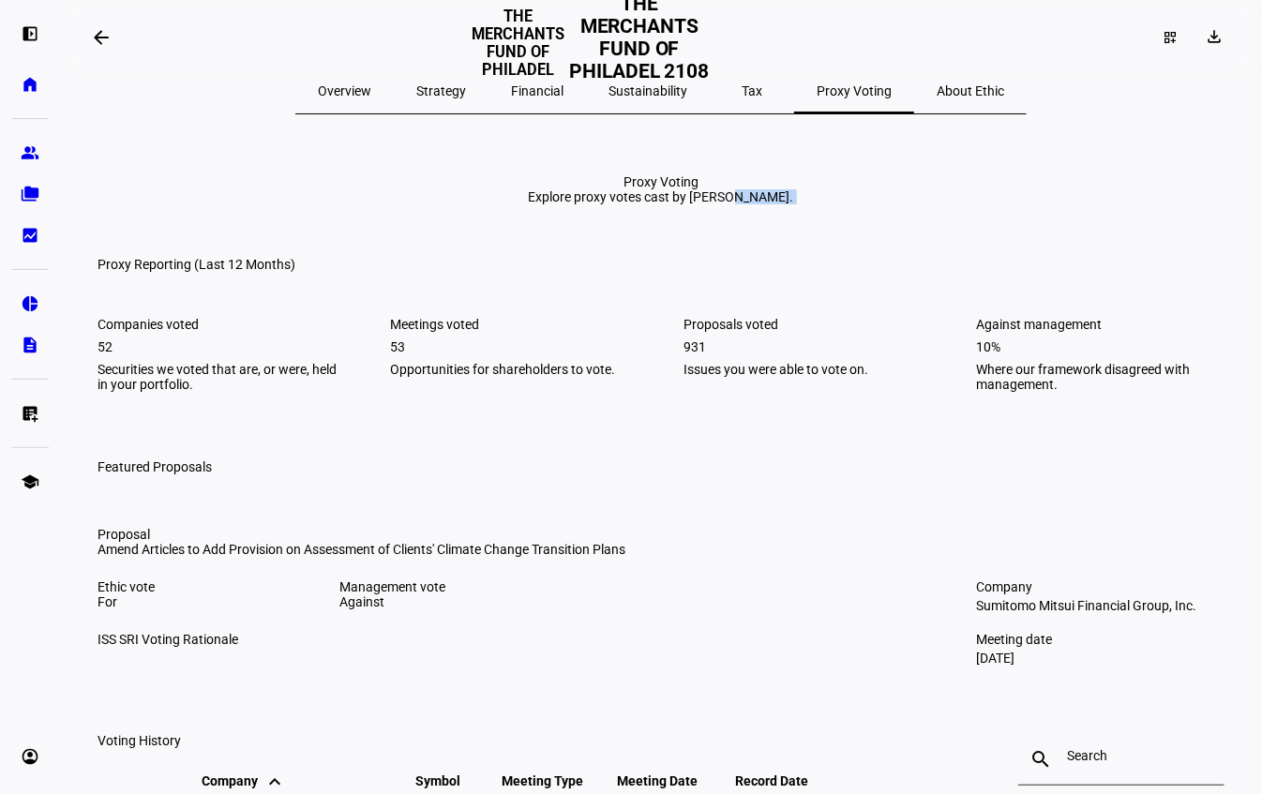
click at [1001, 204] on eth-report-page-title "Proxy Voting Explore proxy votes cast by [PERSON_NAME]." at bounding box center [660, 189] width 1157 height 30
drag, startPoint x: 998, startPoint y: 245, endPoint x: 612, endPoint y: 189, distance: 390.2
click at [618, 196] on eth-report-page-title "Proxy Voting Explore proxy votes cast by [PERSON_NAME]." at bounding box center [660, 189] width 1157 height 30
click at [611, 189] on div "Proxy Voting" at bounding box center [661, 181] width 265 height 15
drag, startPoint x: 601, startPoint y: 185, endPoint x: 999, endPoint y: 242, distance: 402.5
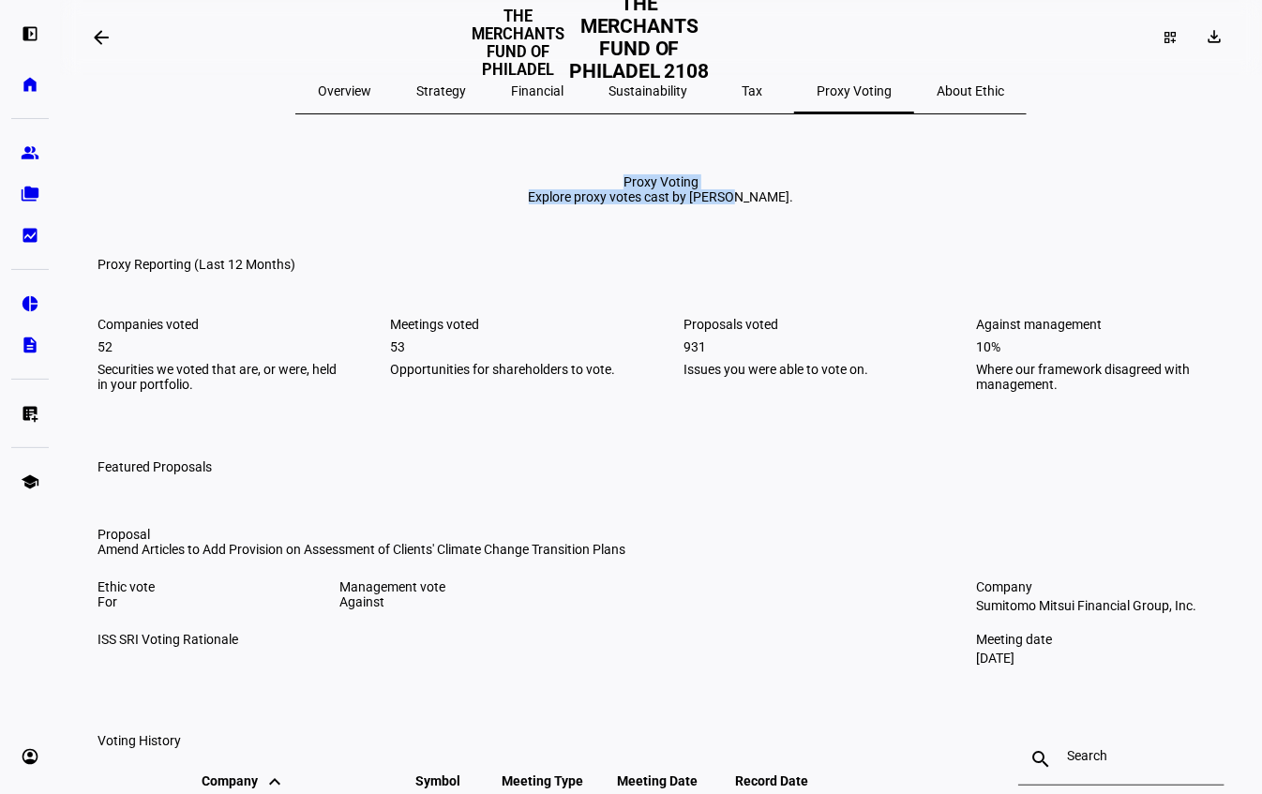
click at [999, 204] on eth-report-page-title "Proxy Voting Explore proxy votes cast by [PERSON_NAME]." at bounding box center [660, 189] width 1157 height 30
click at [1000, 204] on eth-report-page-title "Proxy Voting Explore proxy votes cast by [PERSON_NAME]." at bounding box center [660, 189] width 1157 height 30
click at [1027, 204] on eth-report-page-title "Proxy Voting Explore proxy votes cast by [PERSON_NAME]." at bounding box center [660, 189] width 1157 height 30
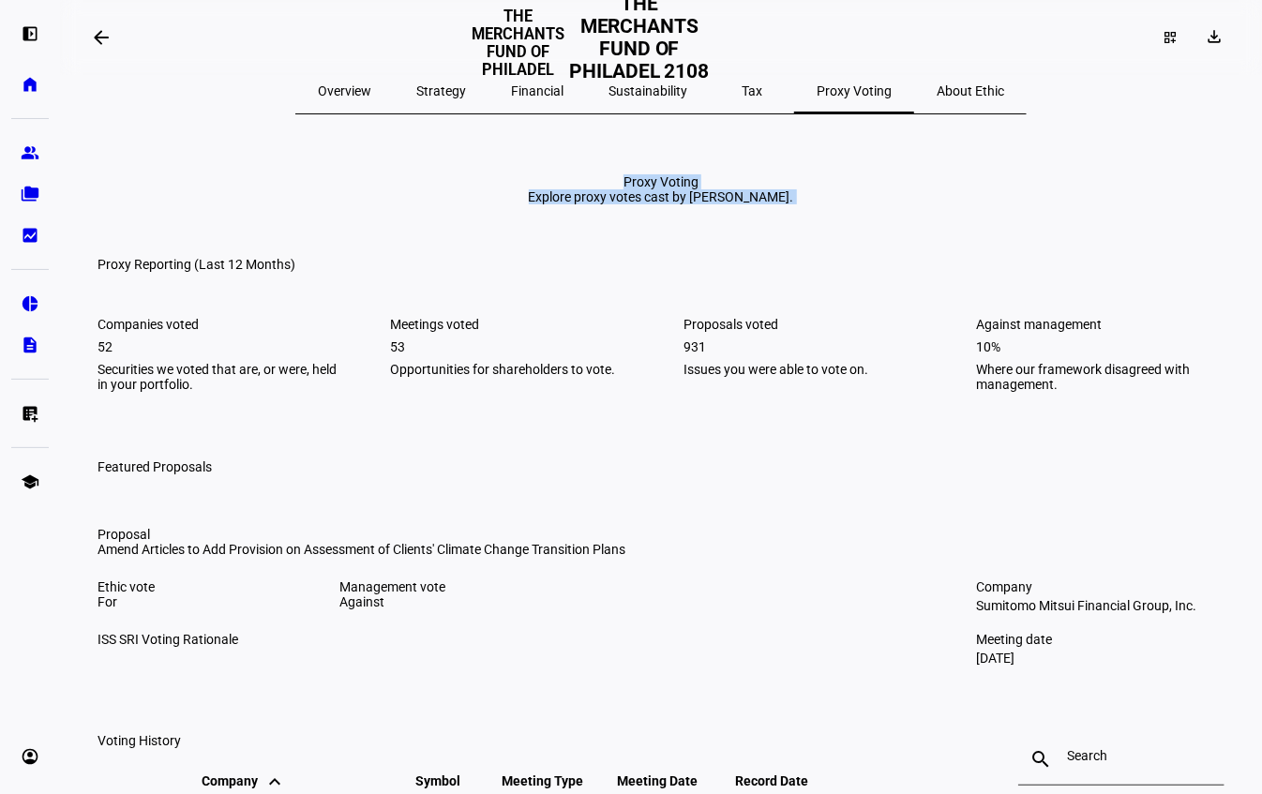
drag, startPoint x: 1026, startPoint y: 242, endPoint x: 697, endPoint y: 183, distance: 334.3
click at [697, 183] on eth-report-page-title "Proxy Voting Explore proxy votes cast by [PERSON_NAME]." at bounding box center [660, 189] width 1157 height 30
click at [697, 183] on div "Proxy Voting" at bounding box center [661, 181] width 265 height 15
drag, startPoint x: 603, startPoint y: 185, endPoint x: 1056, endPoint y: 222, distance: 454.3
click at [1056, 204] on eth-report-page-title "Proxy Voting Explore proxy votes cast by [PERSON_NAME]." at bounding box center [660, 189] width 1157 height 30
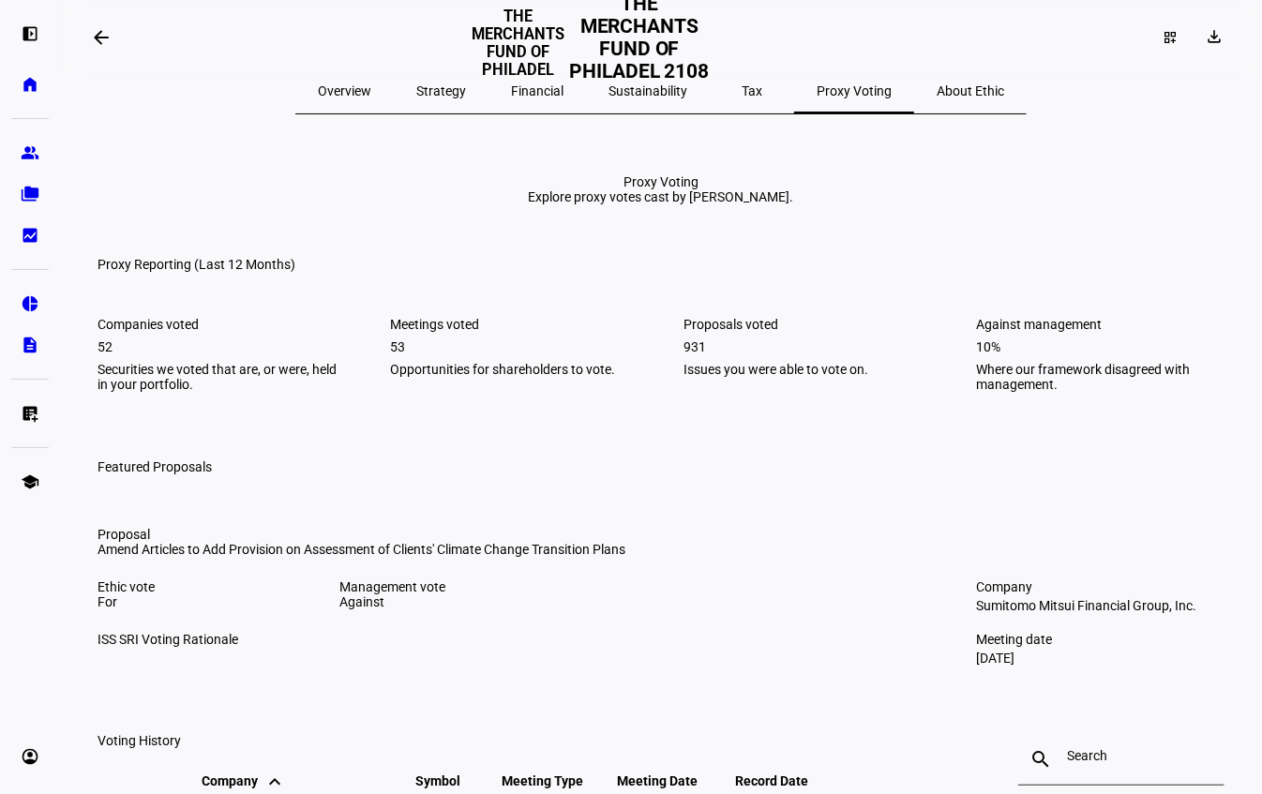
click at [1054, 204] on eth-report-page-title "Proxy Voting Explore proxy votes cast by [PERSON_NAME]." at bounding box center [660, 189] width 1157 height 30
drag, startPoint x: 960, startPoint y: 397, endPoint x: 1087, endPoint y: 490, distance: 158.2
click at [1087, 392] on div "Companies voted 52 Securities we voted that are, or were, held in your portfoli…" at bounding box center [660, 354] width 1127 height 75
click at [1088, 392] on div "Where our framework disagreed with management." at bounding box center [1101, 377] width 248 height 30
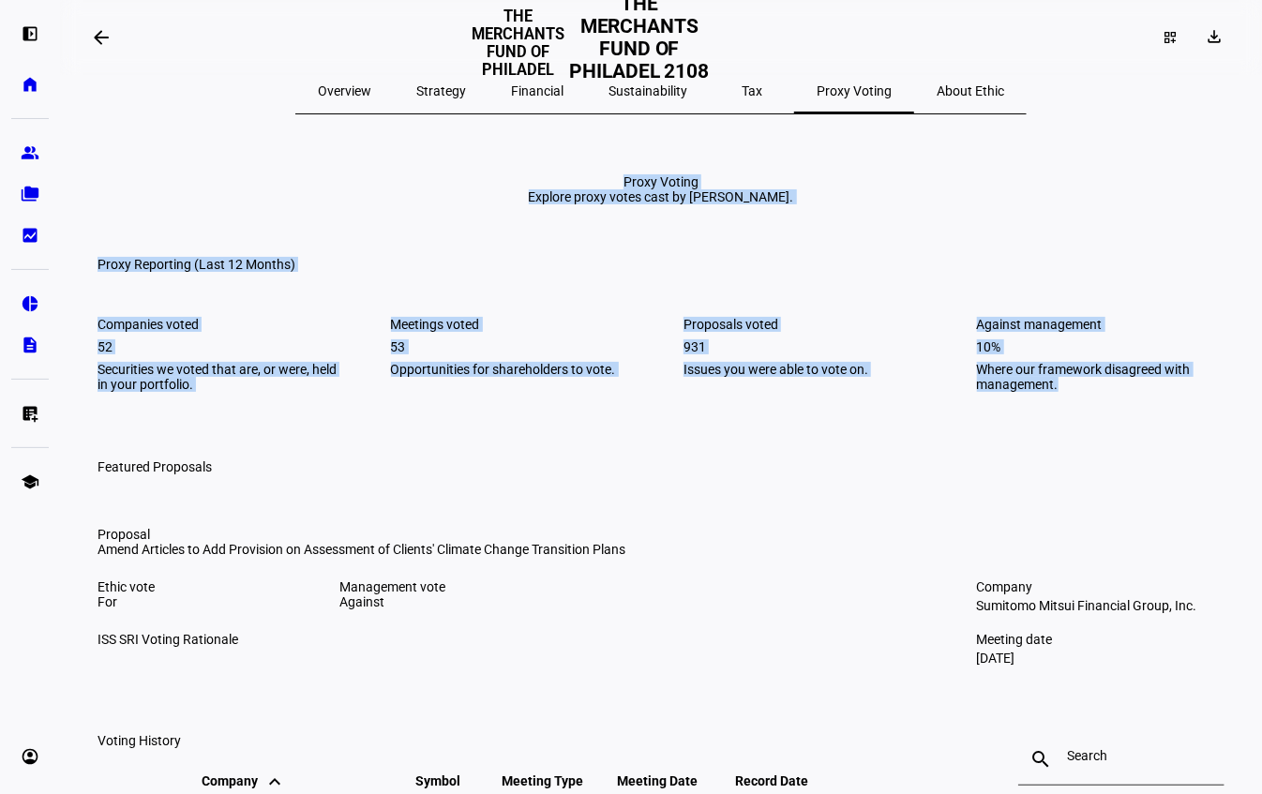
drag, startPoint x: 1092, startPoint y: 488, endPoint x: 358, endPoint y: 151, distance: 807.9
click at [351, 145] on div "Overview Strategy Financial Sustainability Tax Proxy Voting About Ethic Proxy V…" at bounding box center [660, 798] width 1157 height 1461
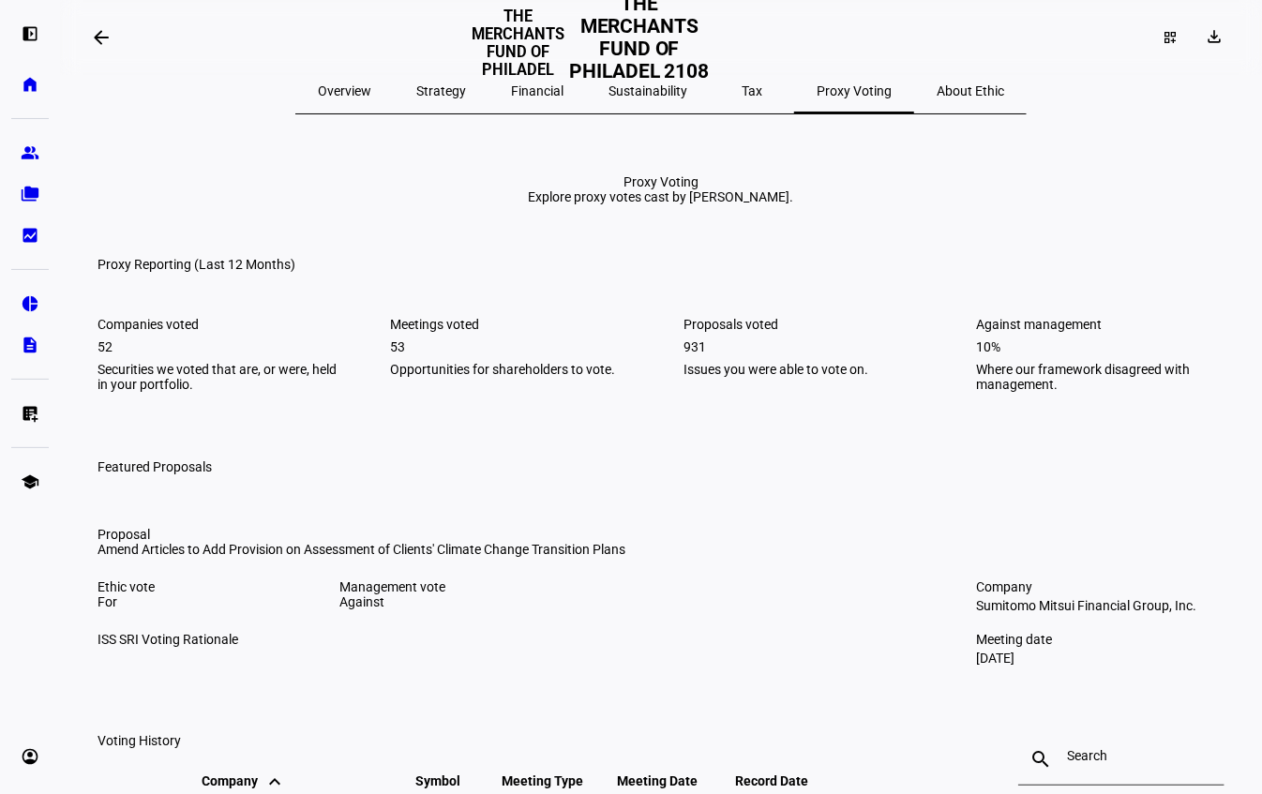
click at [387, 163] on div "Overview Strategy Financial Sustainability Tax Proxy Voting About Ethic Proxy V…" at bounding box center [660, 798] width 1157 height 1461
drag, startPoint x: 804, startPoint y: 301, endPoint x: 785, endPoint y: 300, distance: 19.7
click at [803, 294] on mat-toolbar "Proxy Reporting (Last 12 Months)" at bounding box center [660, 264] width 1157 height 60
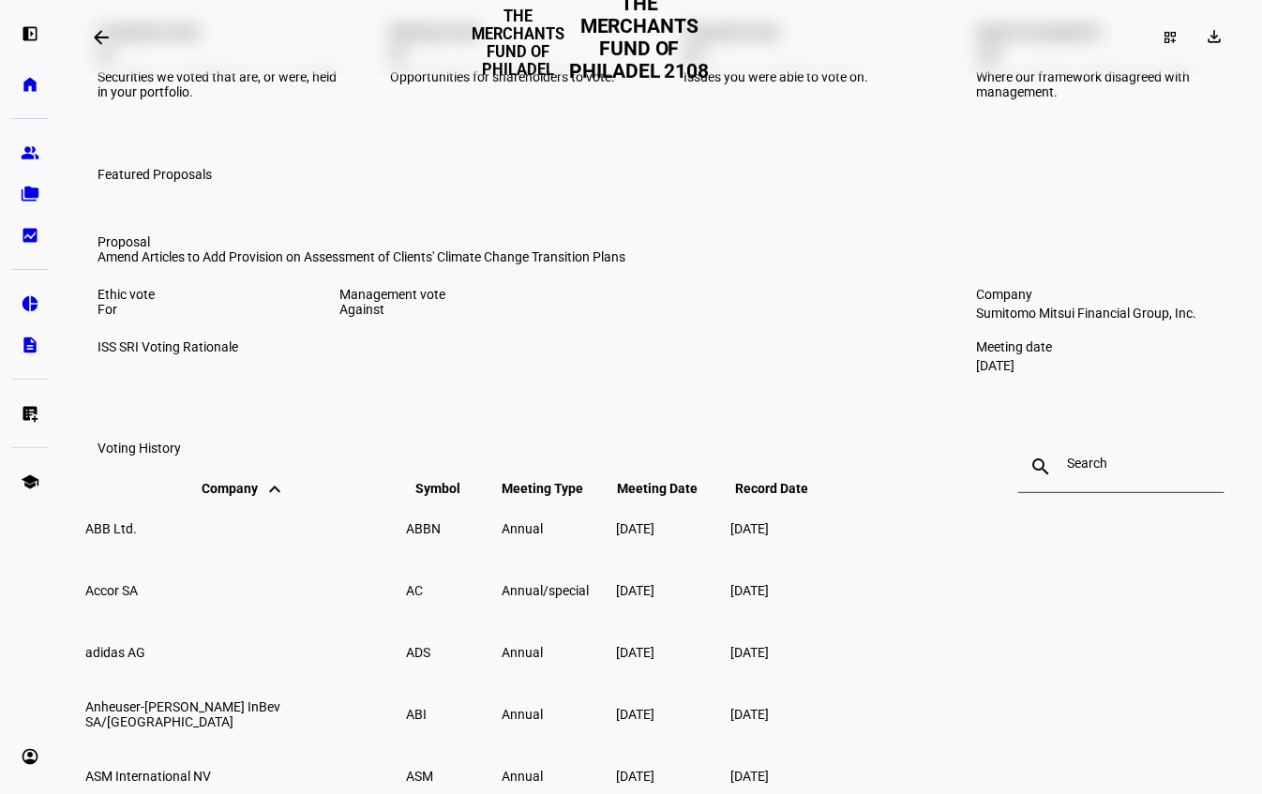
scroll to position [0, 0]
